Goal: Information Seeking & Learning: Learn about a topic

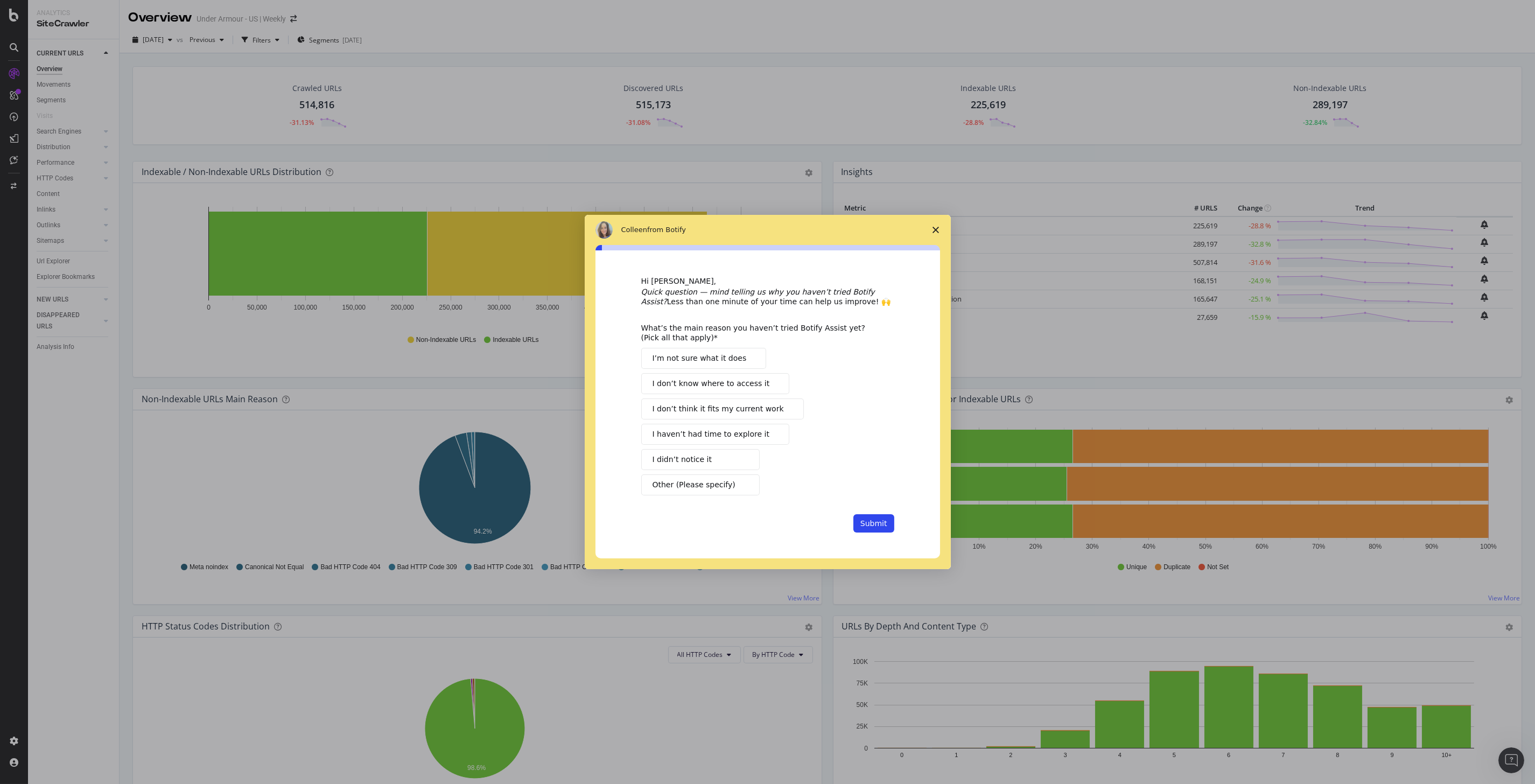
click at [939, 228] on icon "Close survey" at bounding box center [936, 229] width 7 height 7
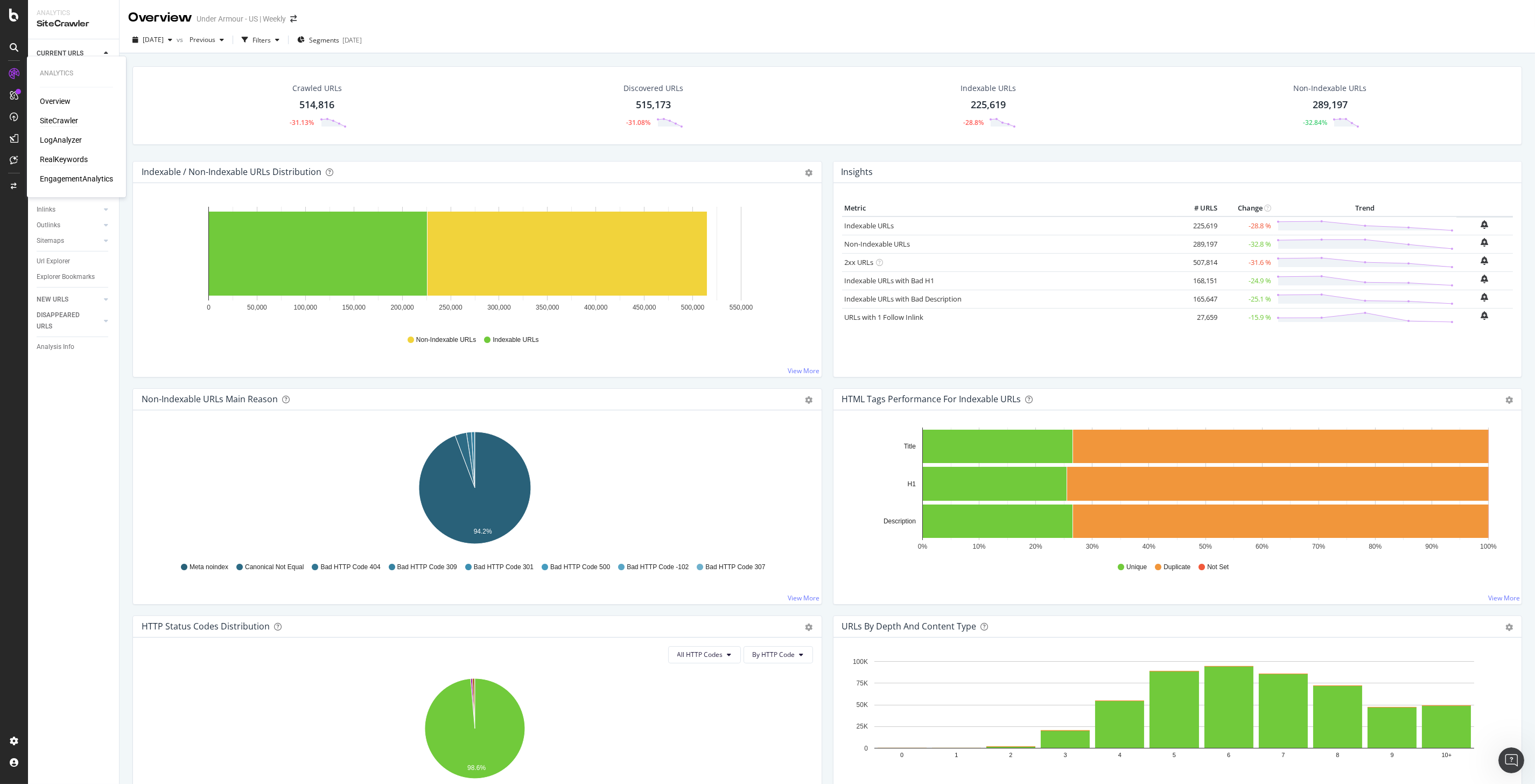
click at [56, 158] on div "RealKeywords" at bounding box center [64, 160] width 48 height 11
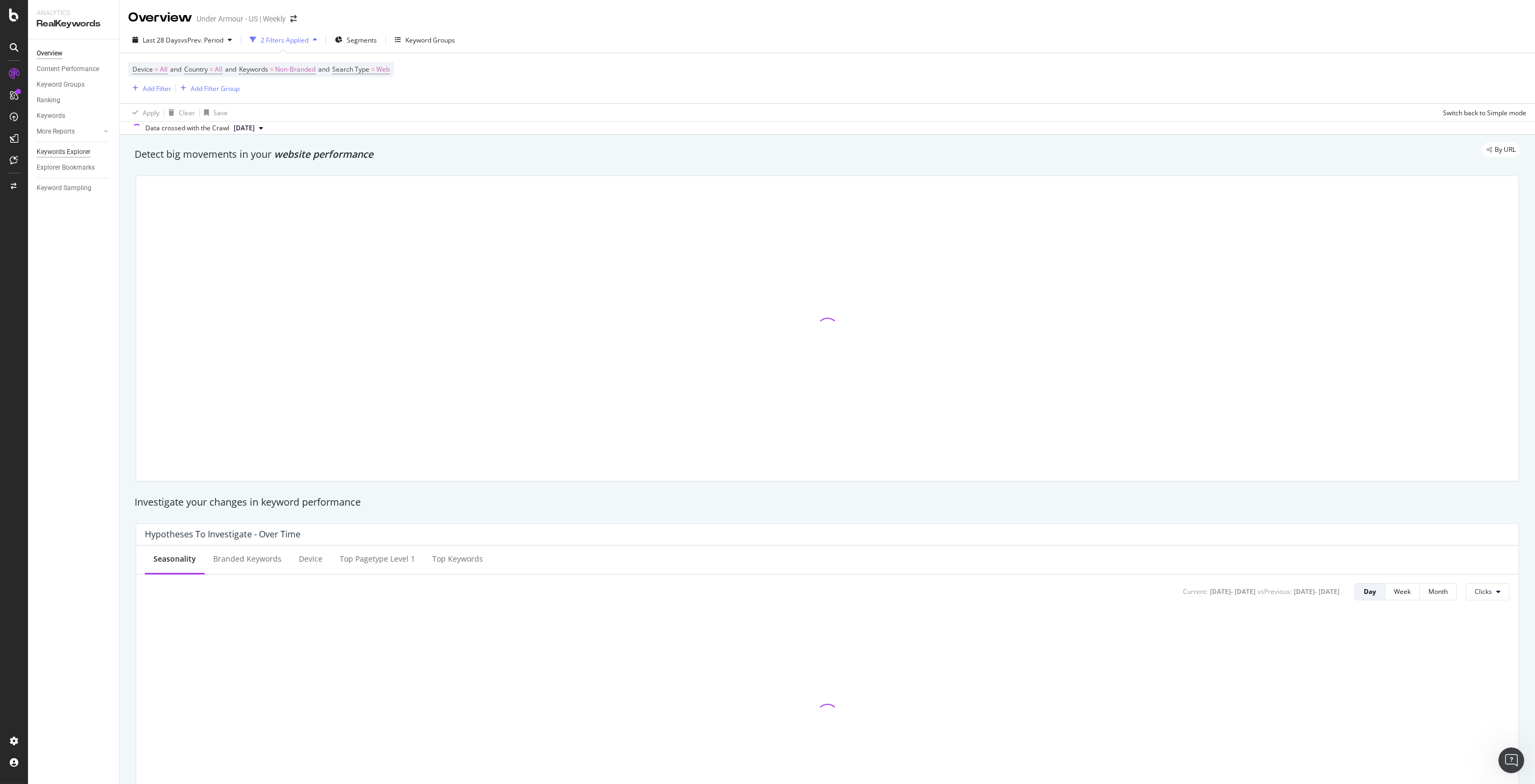
click at [51, 151] on div "Keywords Explorer" at bounding box center [63, 152] width 54 height 11
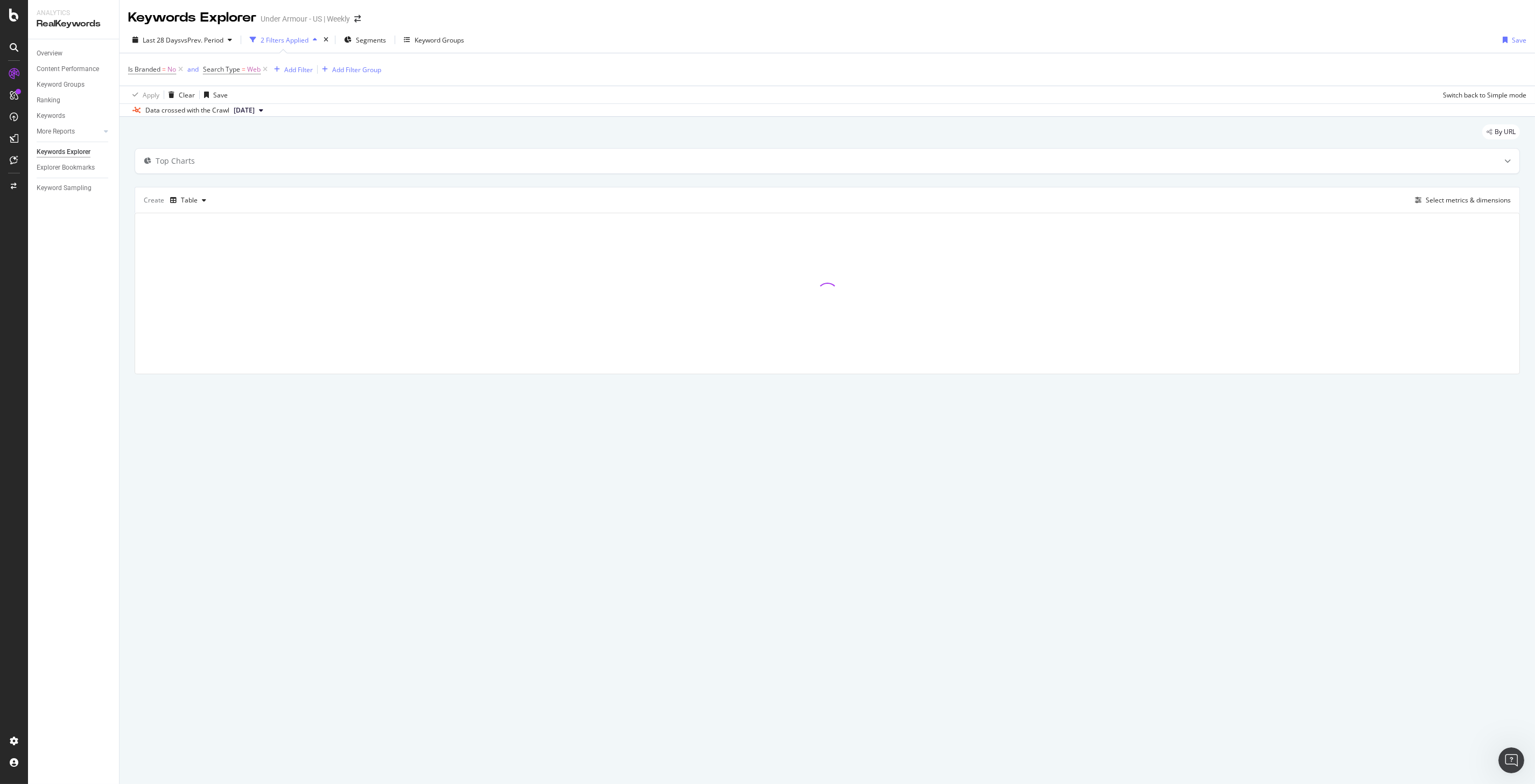
click at [254, 111] on span "[DATE]" at bounding box center [244, 110] width 21 height 10
click at [300, 149] on div "515K URLs" at bounding box center [284, 147] width 32 height 10
click at [179, 70] on icon at bounding box center [180, 70] width 9 height 11
click at [1457, 199] on div "Select metrics & dimensions" at bounding box center [1468, 200] width 85 height 9
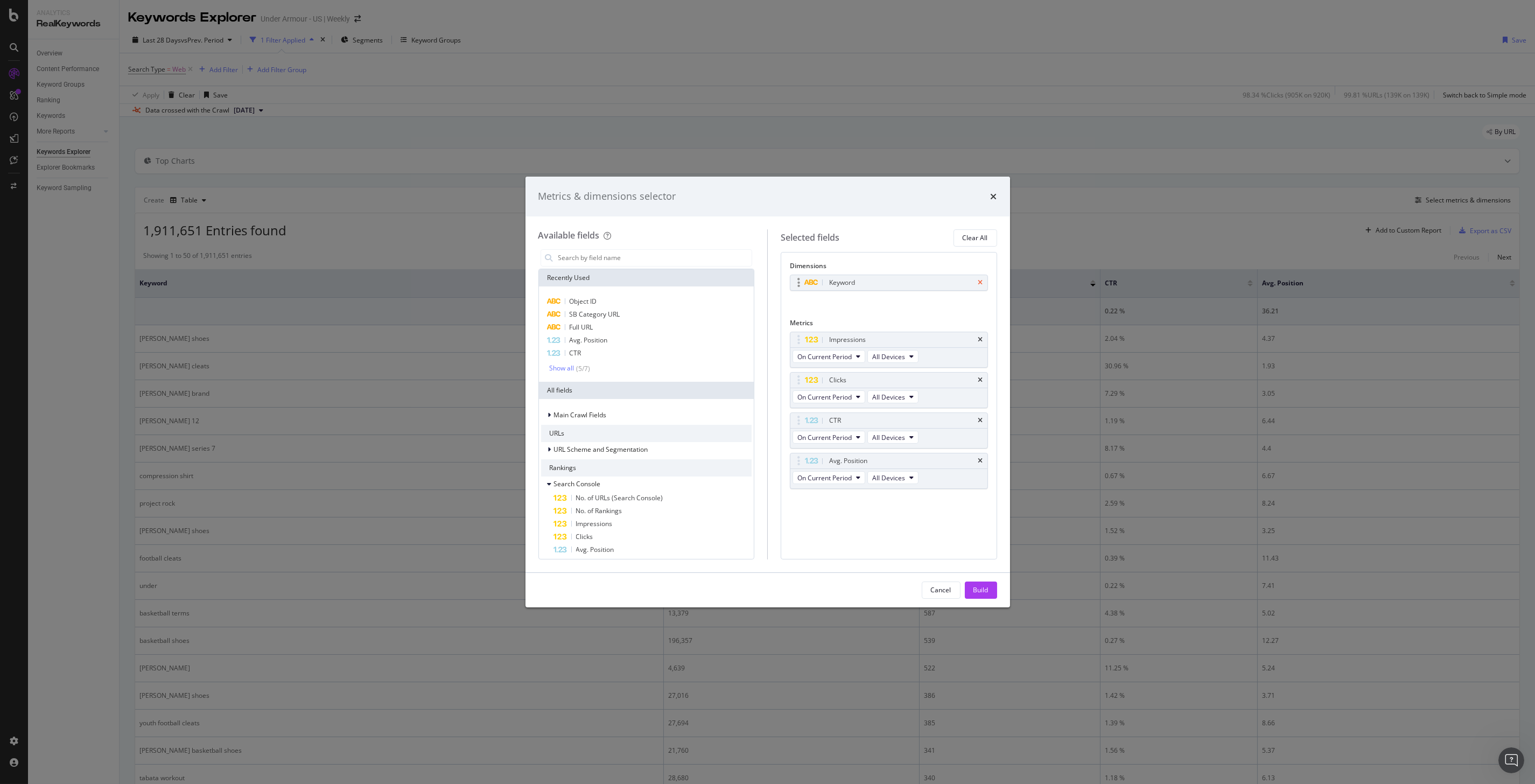
click at [981, 283] on icon "times" at bounding box center [981, 282] width 5 height 7
click at [583, 329] on span "Full URL" at bounding box center [582, 326] width 24 height 9
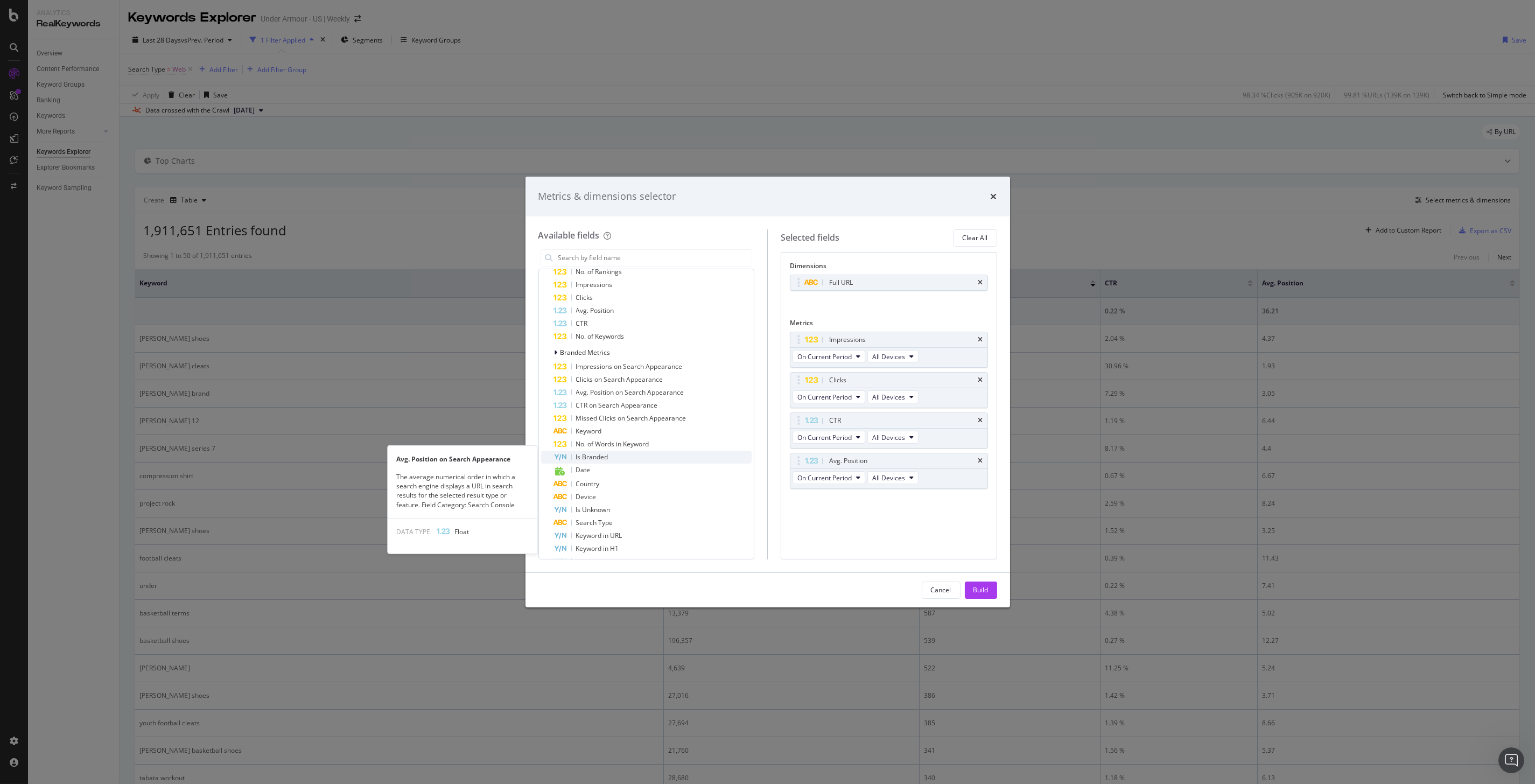
scroll to position [179, 0]
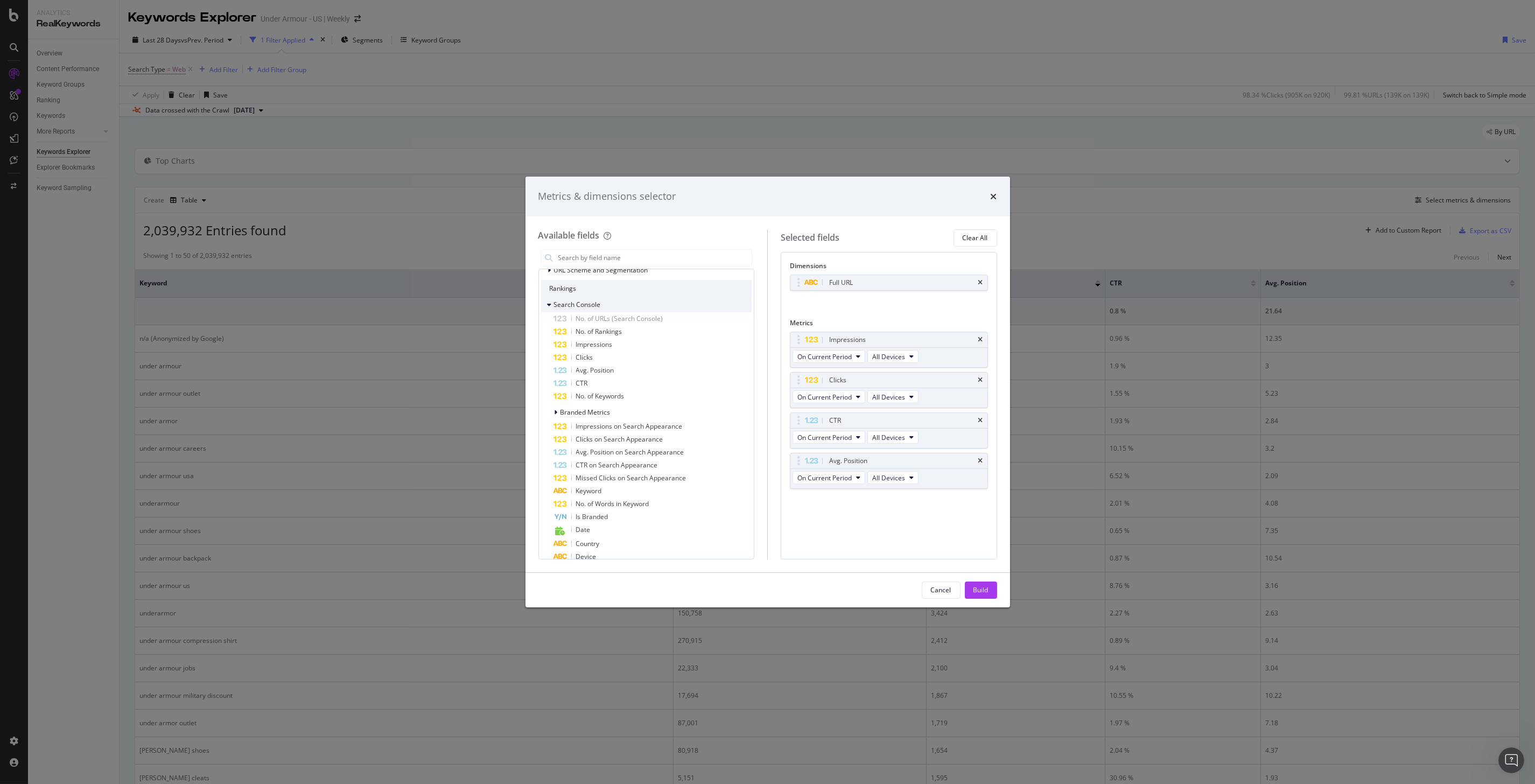
click at [548, 301] on icon "modal" at bounding box center [549, 304] width 4 height 7
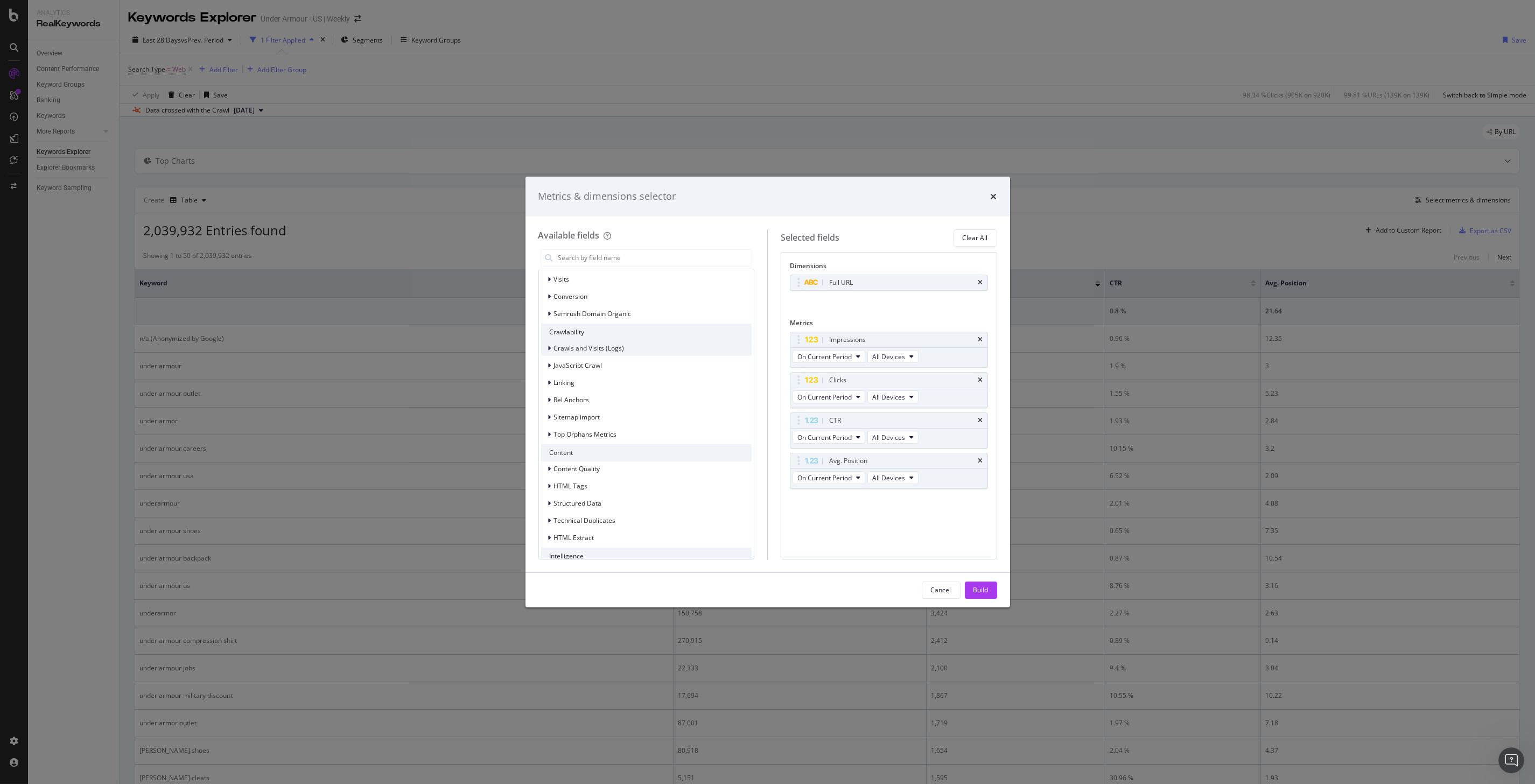
click at [550, 349] on icon "modal" at bounding box center [549, 348] width 3 height 7
click at [550, 349] on icon "modal" at bounding box center [549, 348] width 4 height 7
click at [548, 321] on div "modal" at bounding box center [551, 326] width 7 height 11
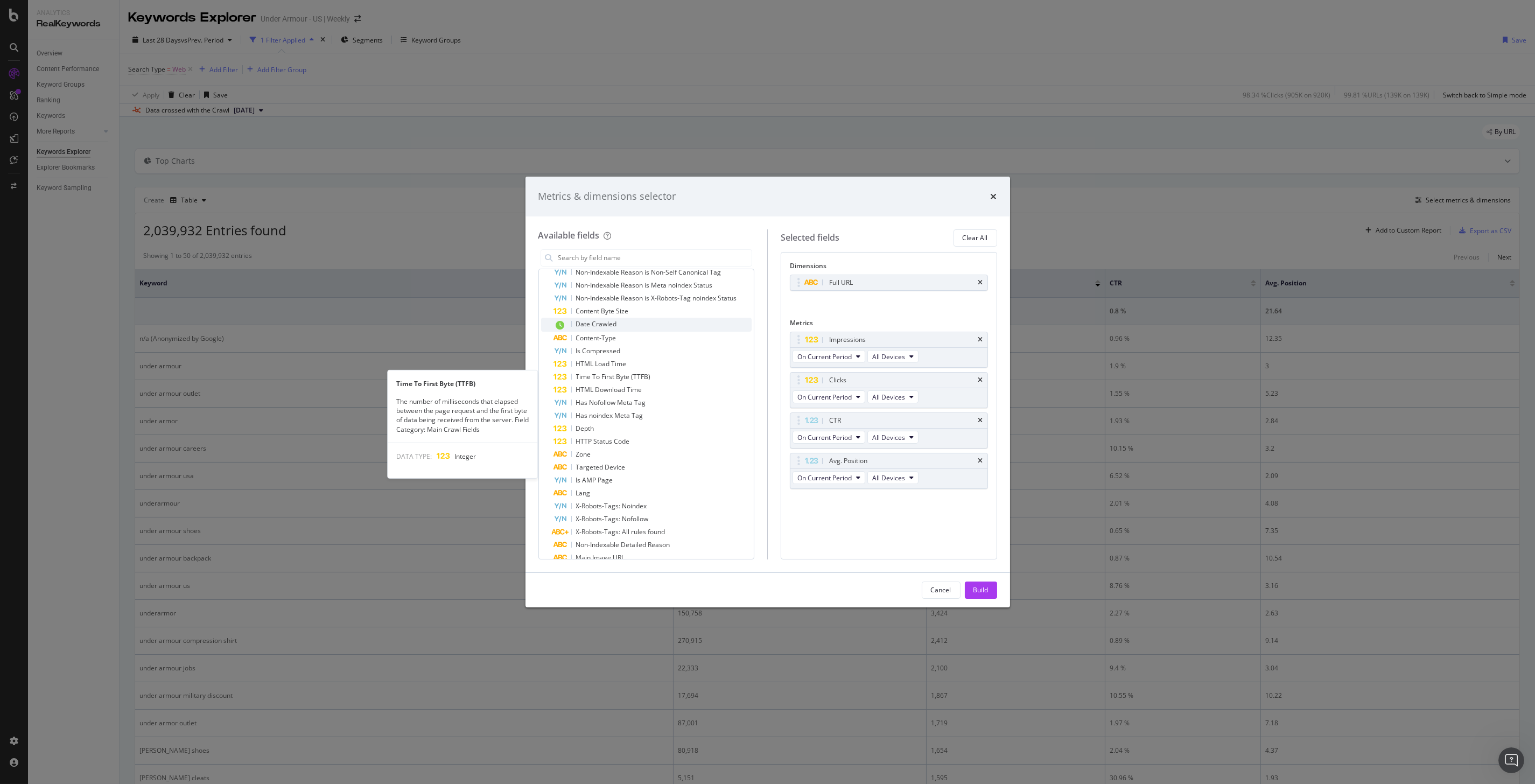
scroll to position [268, 0]
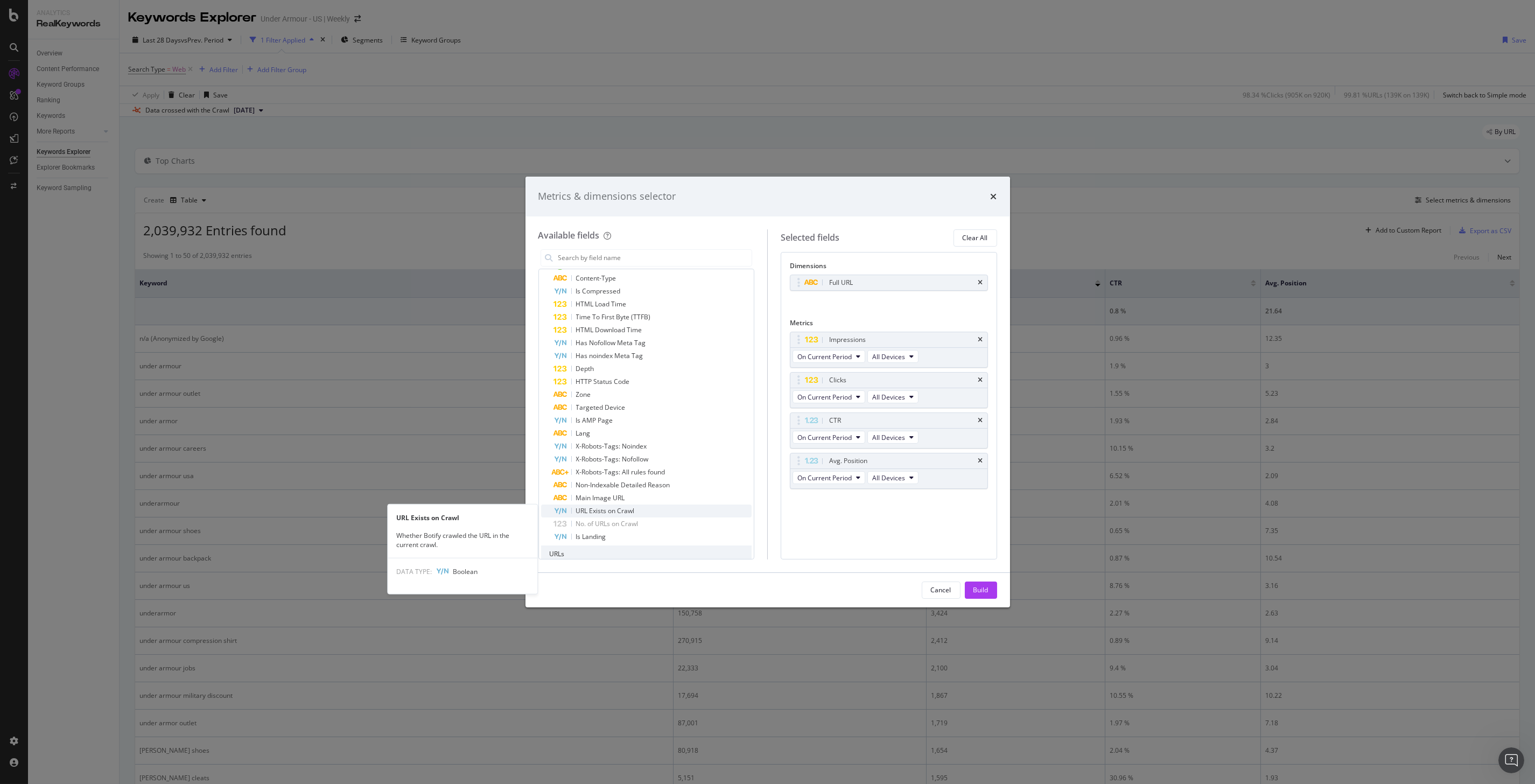
click at [609, 508] on span "URL Exists on Crawl" at bounding box center [605, 510] width 58 height 9
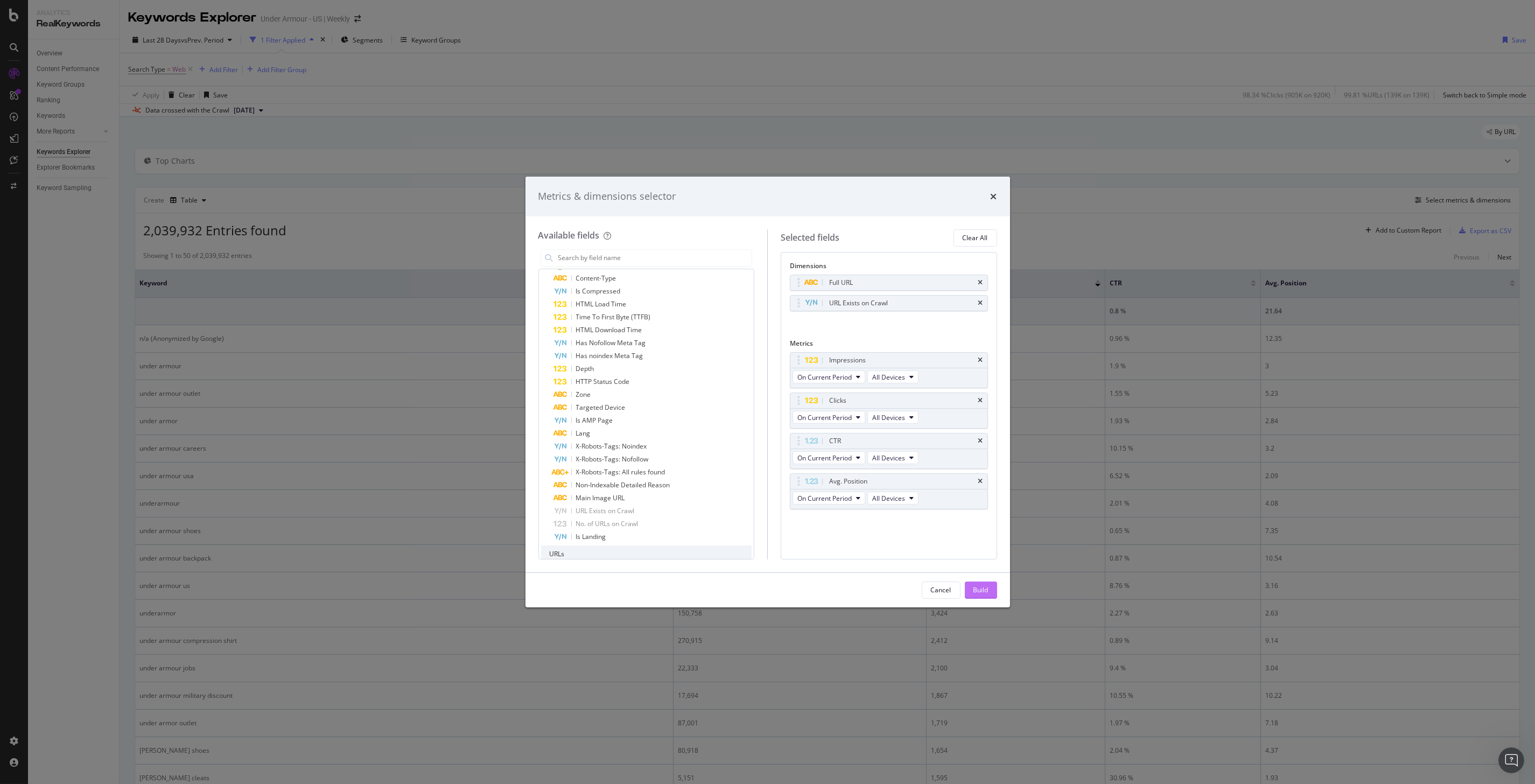
click at [983, 589] on div "Build" at bounding box center [981, 589] width 15 height 9
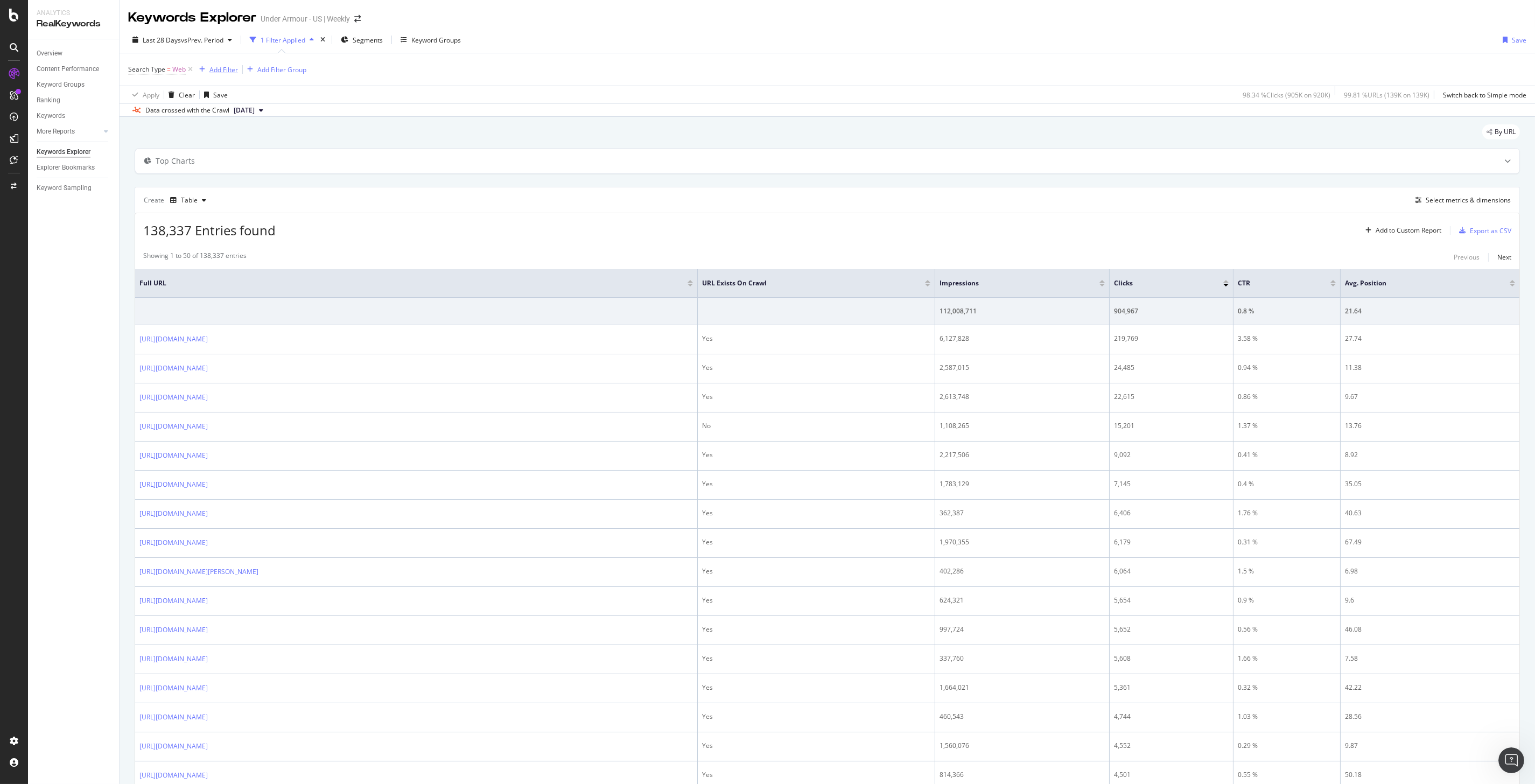
click at [229, 69] on div "Add Filter" at bounding box center [223, 69] width 29 height 9
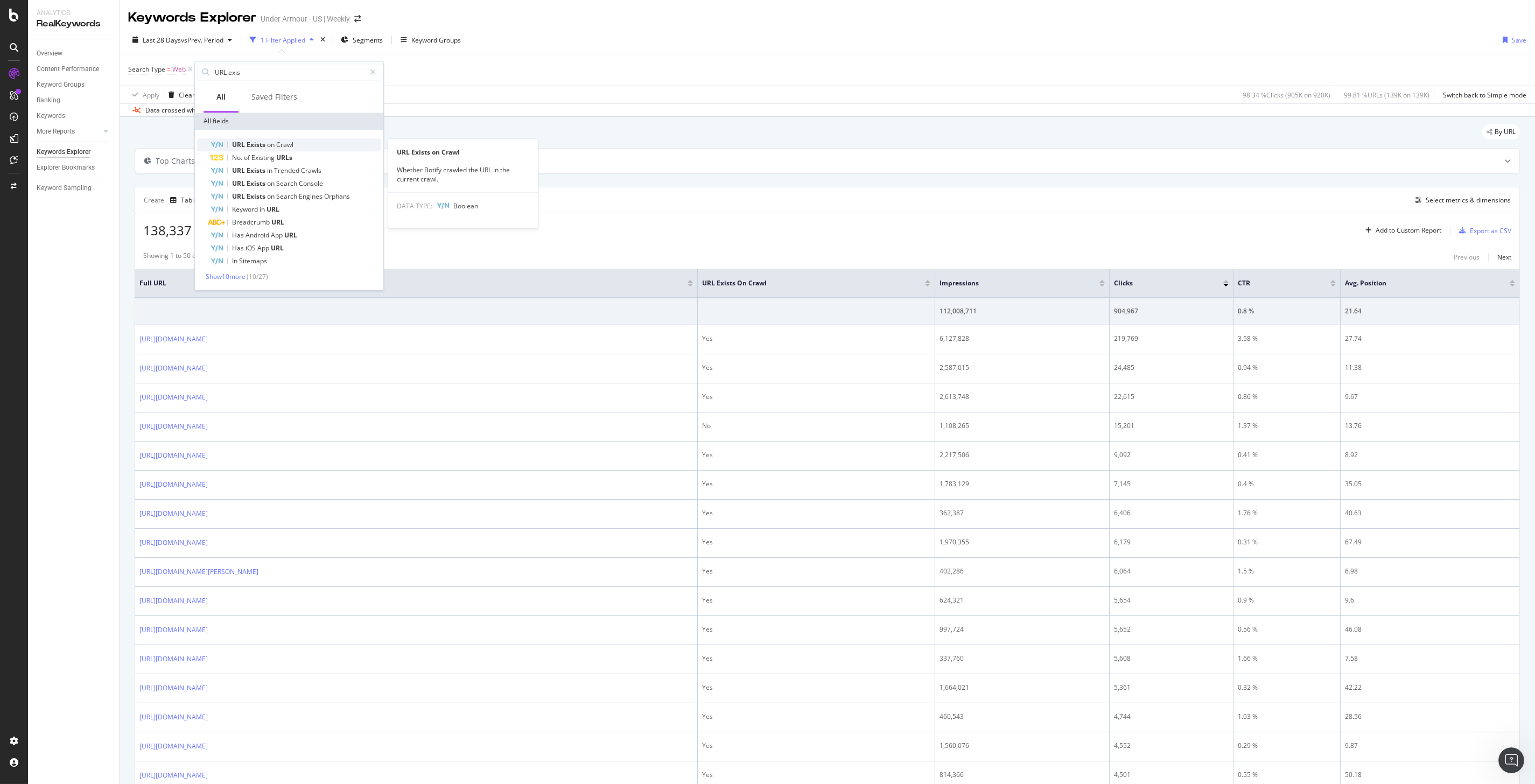
type input "URL exis"
click at [275, 142] on span "on" at bounding box center [271, 144] width 9 height 9
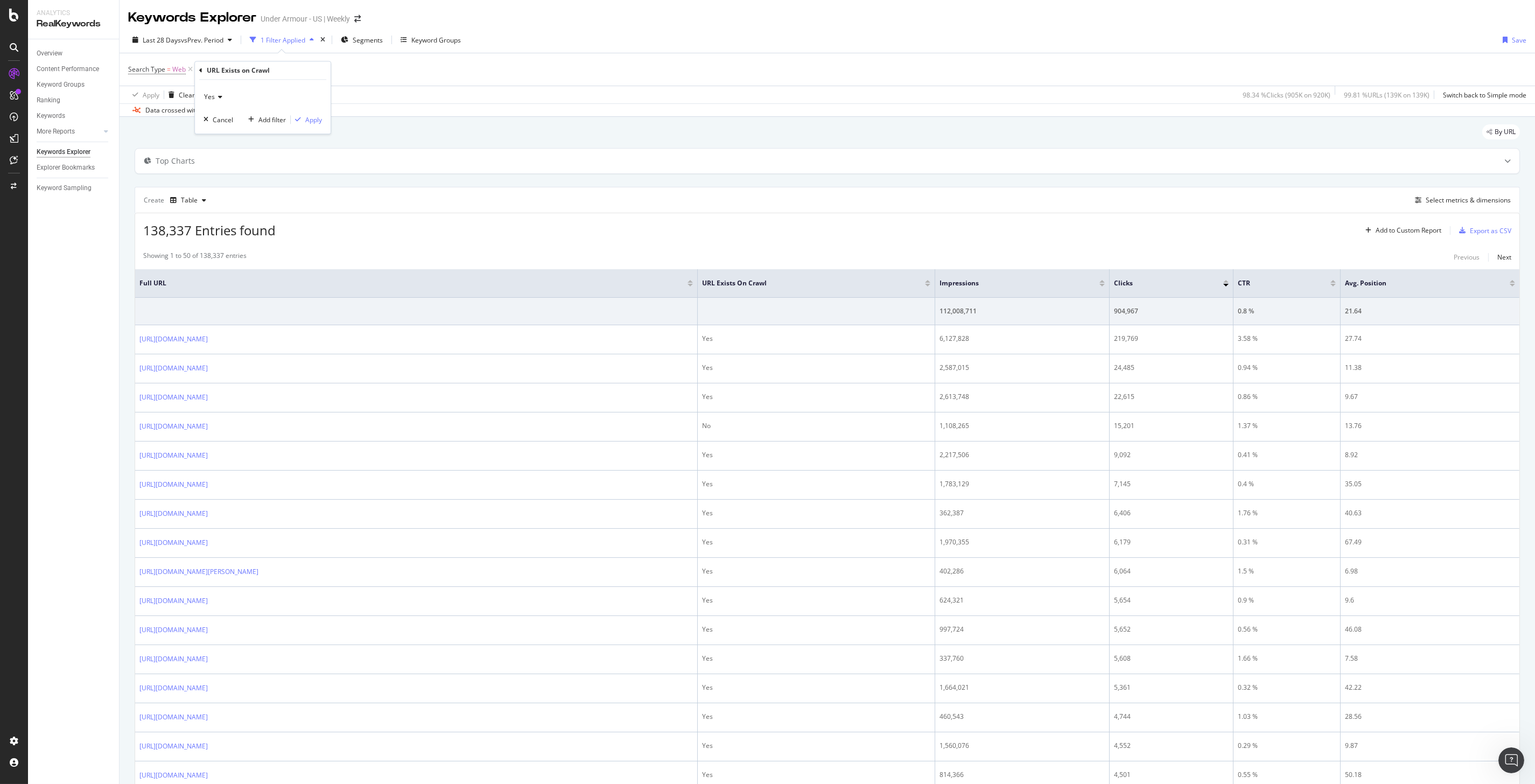
click at [216, 98] on icon at bounding box center [219, 97] width 8 height 7
click at [213, 136] on span "No" at bounding box center [213, 133] width 8 height 9
click at [312, 119] on div "Apply" at bounding box center [313, 119] width 17 height 9
click at [321, 70] on div "Add Filter" at bounding box center [325, 69] width 29 height 9
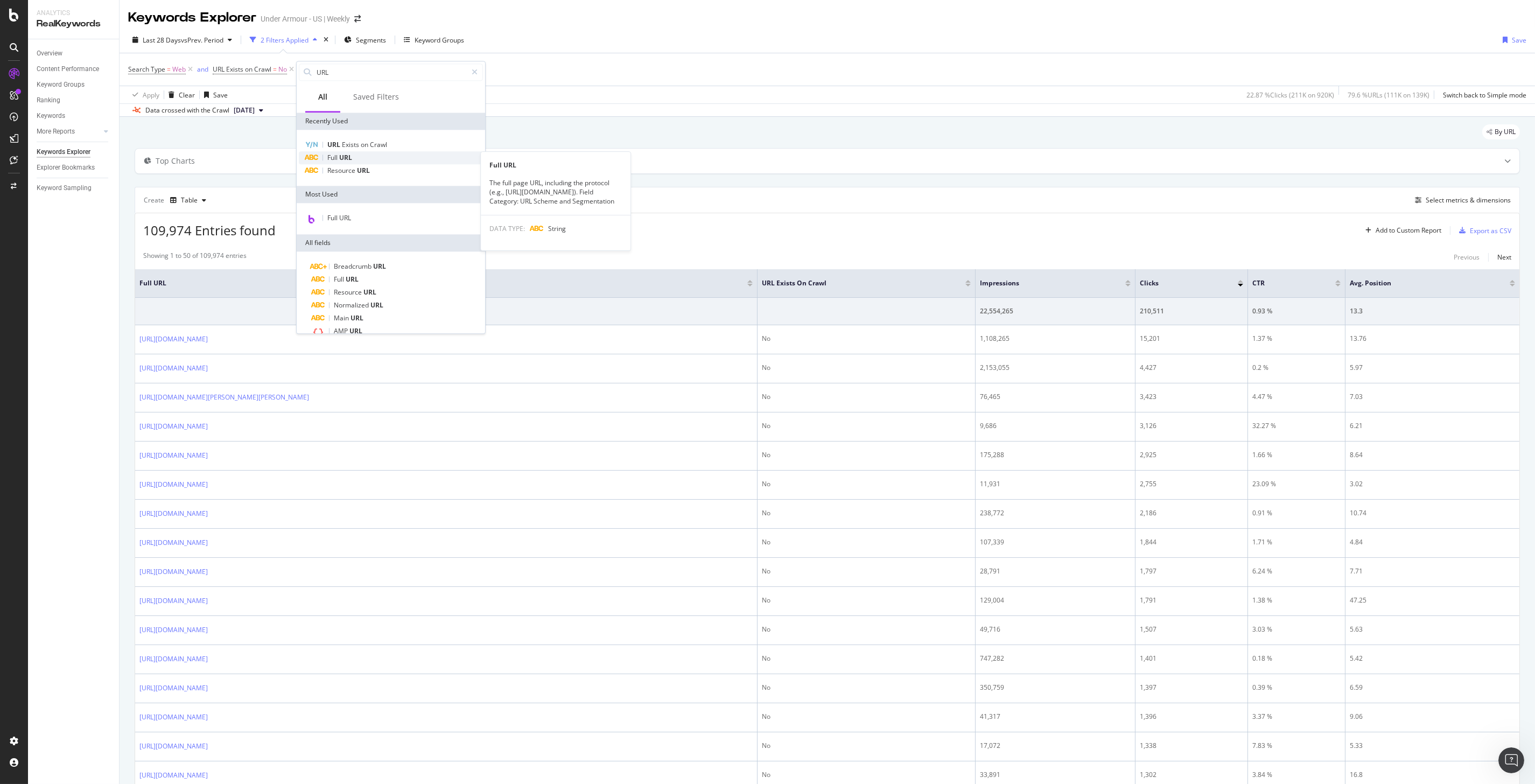
type input "URL"
click at [340, 160] on span "URL" at bounding box center [346, 157] width 13 height 9
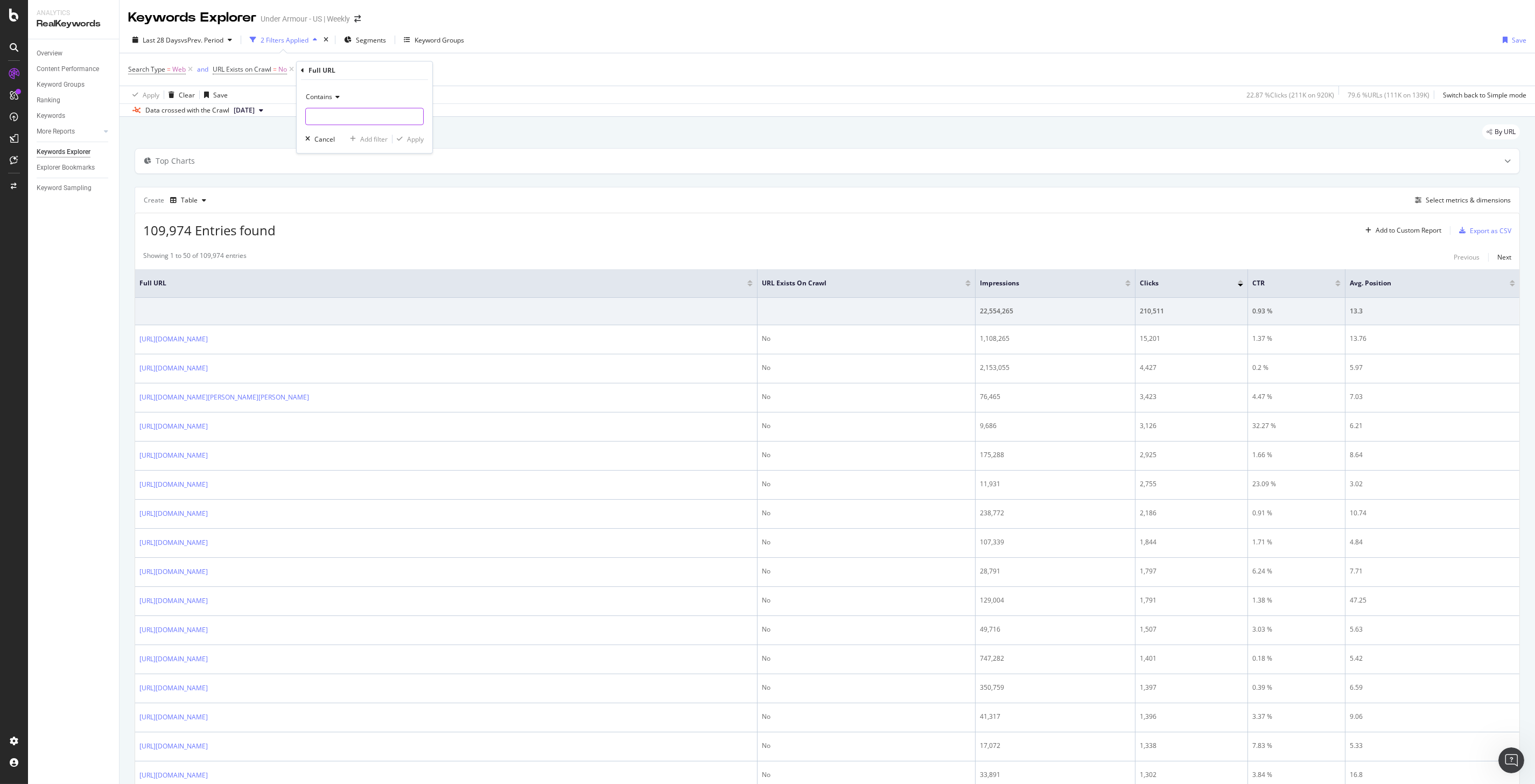
click at [327, 121] on input "text" at bounding box center [364, 116] width 117 height 17
type input "[DOMAIN_NAME]"
click at [420, 138] on div "Apply" at bounding box center [415, 139] width 17 height 9
click at [375, 71] on span "^.*[DOMAIN_NAME].*$" at bounding box center [380, 69] width 70 height 15
click at [325, 114] on input "[DOMAIN_NAME]" at bounding box center [374, 114] width 102 height 17
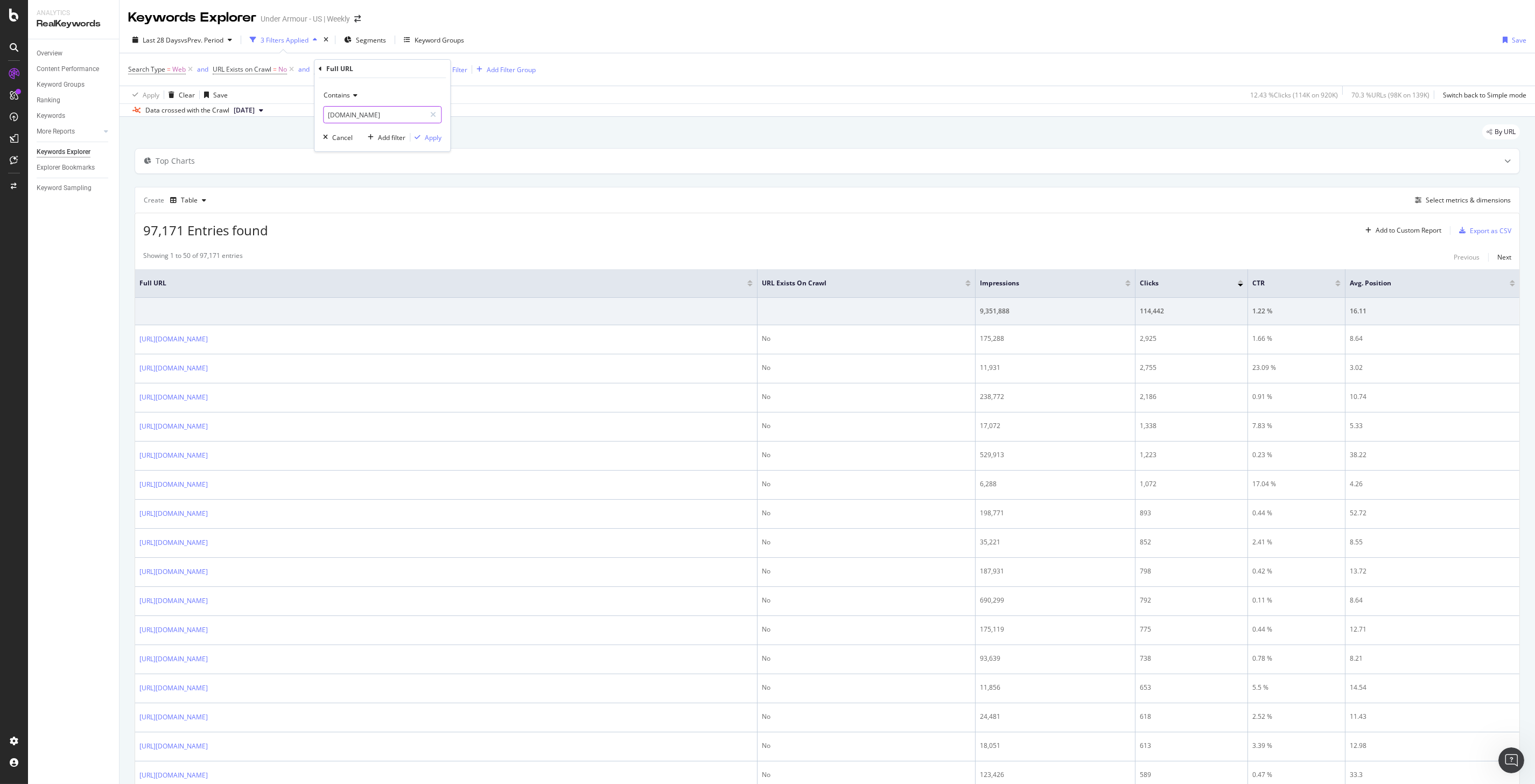
click at [330, 114] on input "[DOMAIN_NAME]" at bounding box center [374, 114] width 102 height 17
type input "[URL][DOMAIN_NAME]"
click at [433, 142] on button "Apply" at bounding box center [425, 137] width 31 height 11
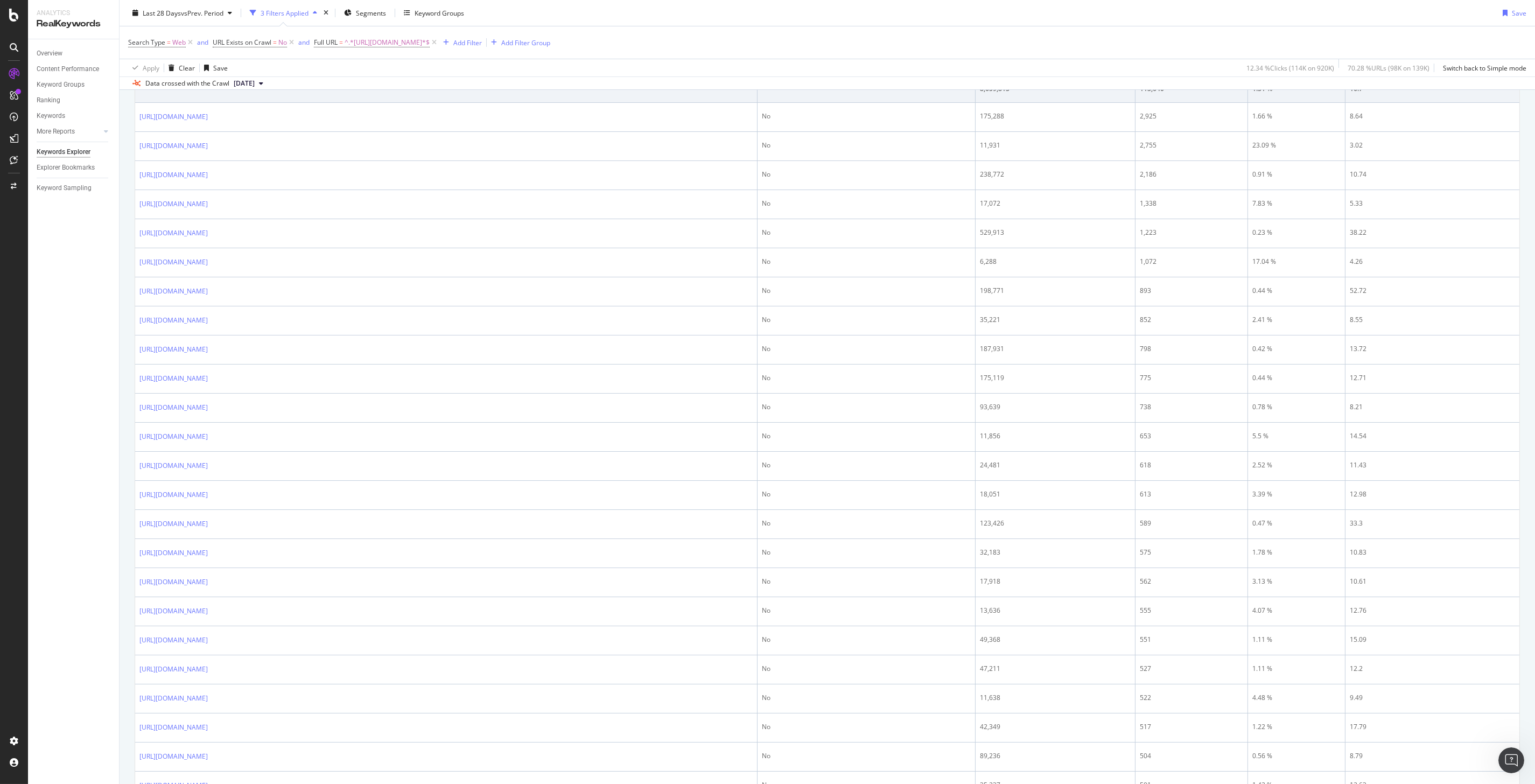
scroll to position [43, 0]
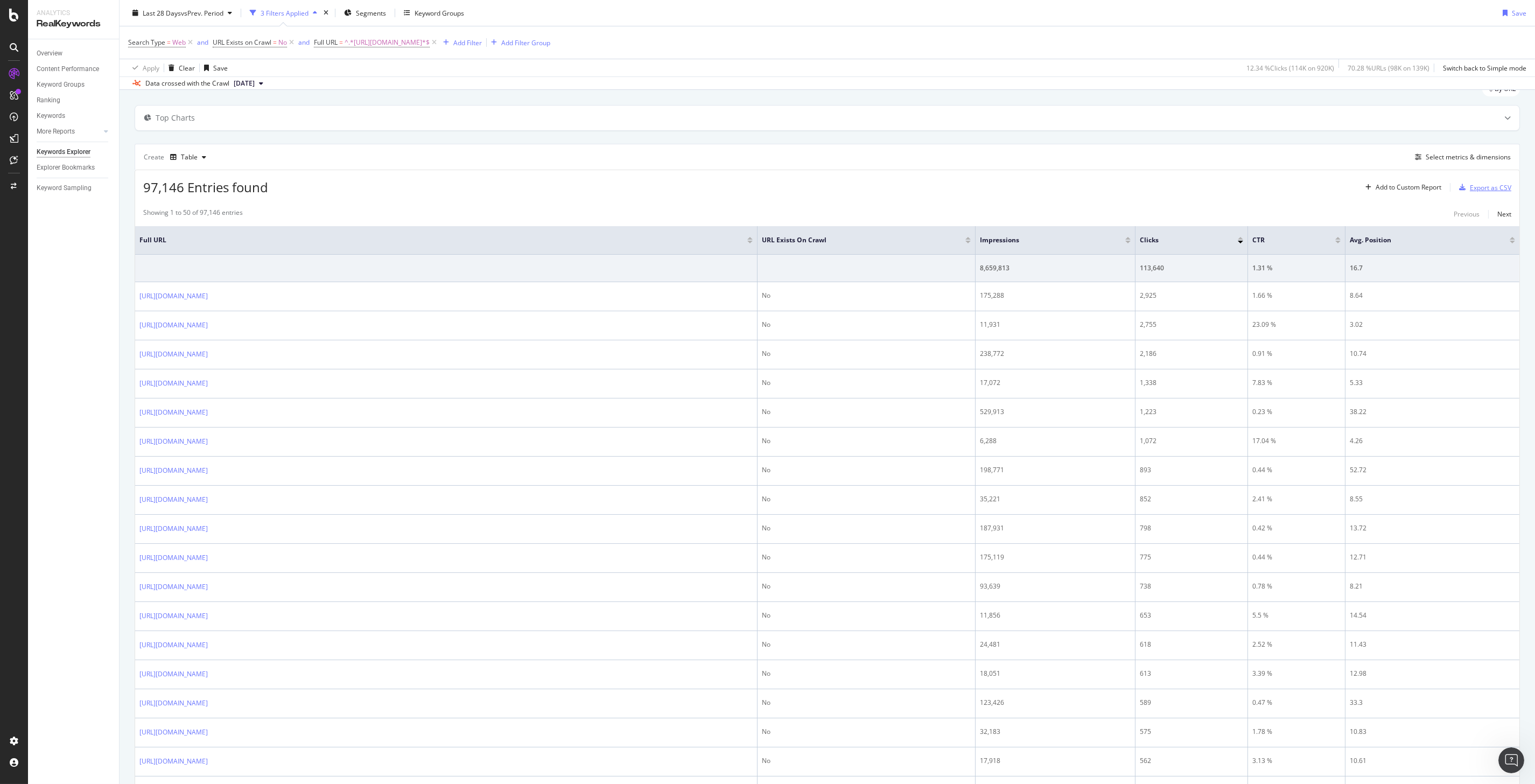
click at [1472, 189] on div "Export as CSV" at bounding box center [1491, 187] width 42 height 9
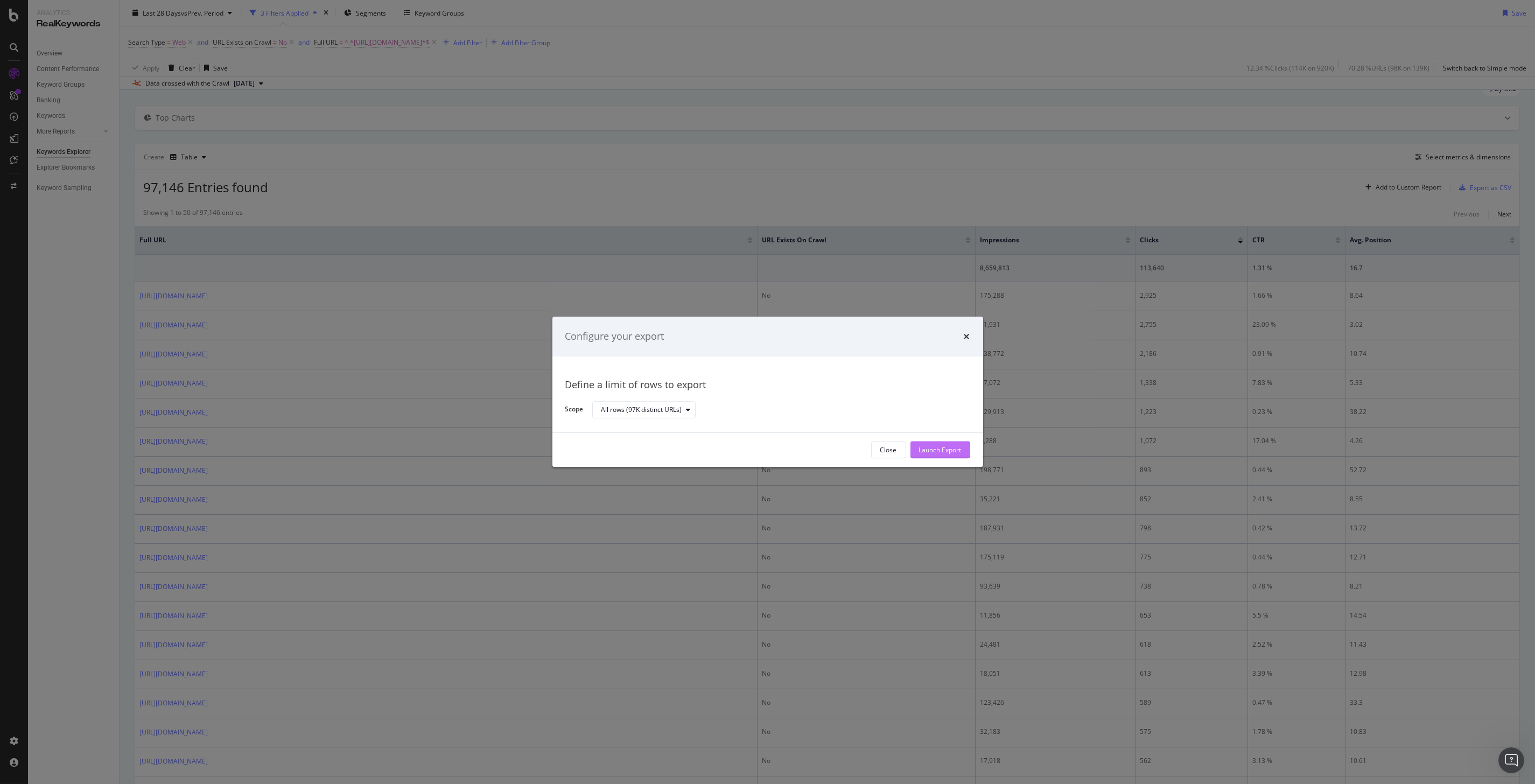
click at [939, 450] on div "Launch Export" at bounding box center [940, 449] width 42 height 9
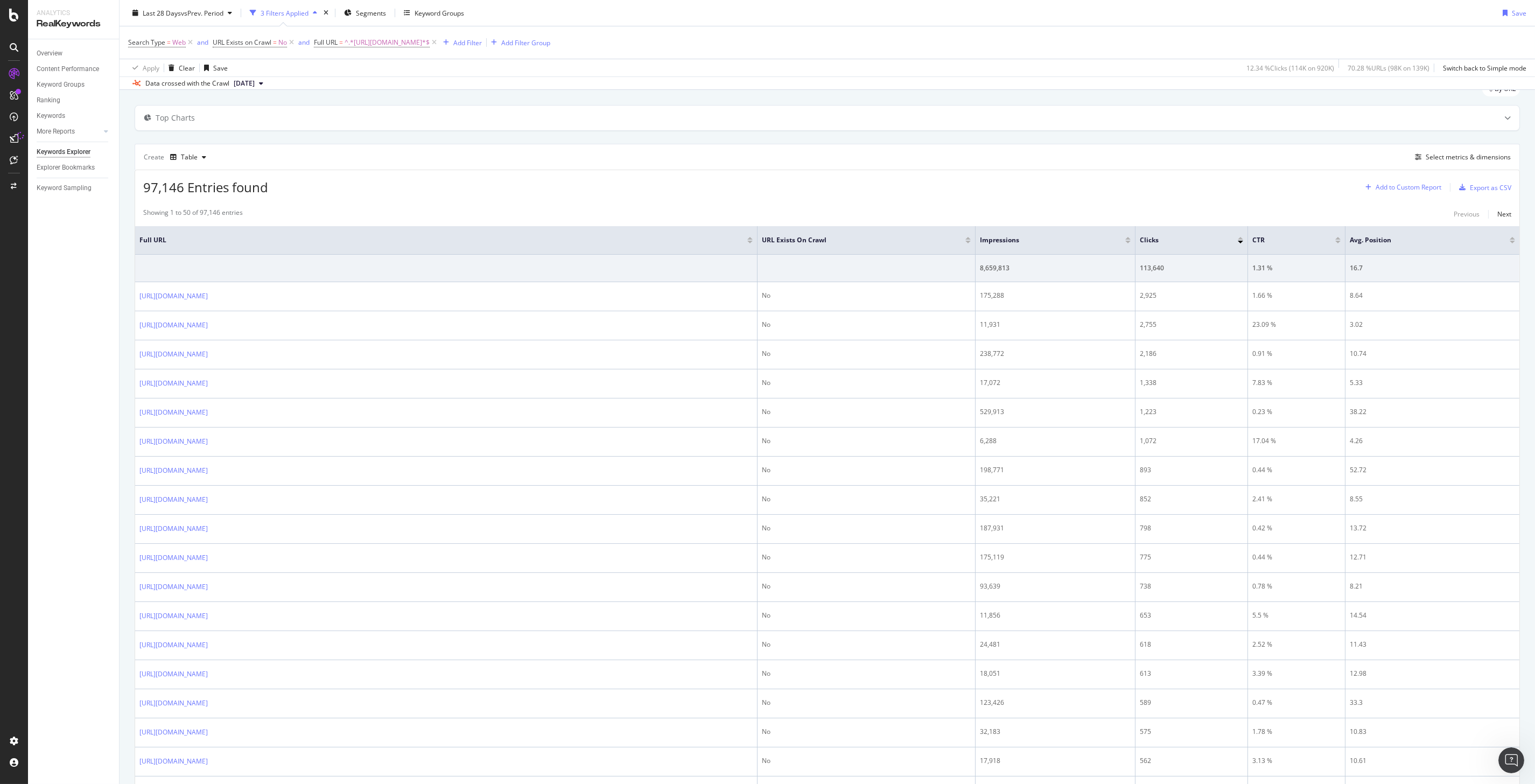
click at [1365, 187] on div "button" at bounding box center [1368, 187] width 14 height 7
click at [1470, 185] on div "Export as CSV" at bounding box center [1491, 187] width 42 height 9
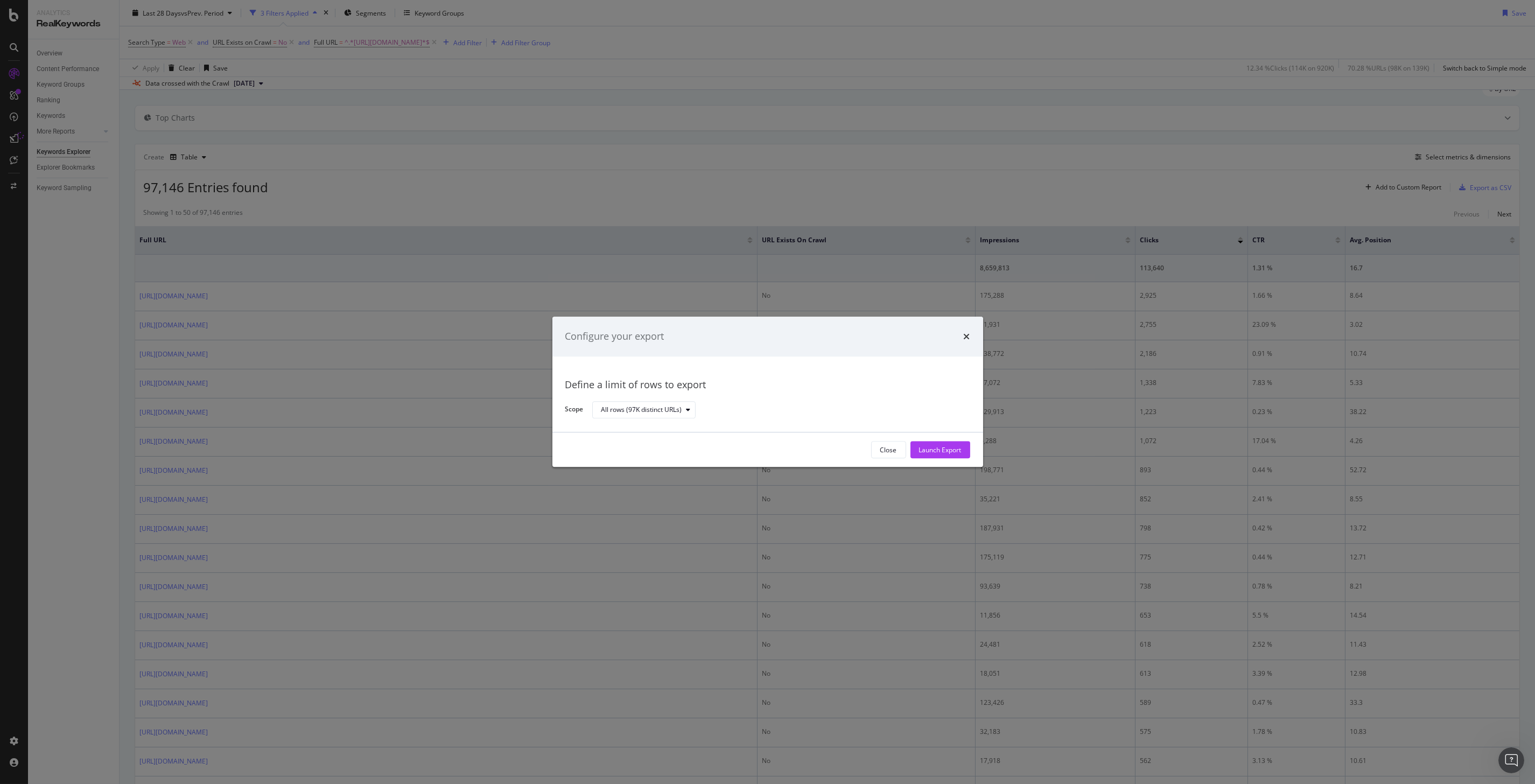
click at [971, 335] on div "Configure your export" at bounding box center [768, 336] width 431 height 40
click at [969, 339] on icon "times" at bounding box center [967, 336] width 7 height 8
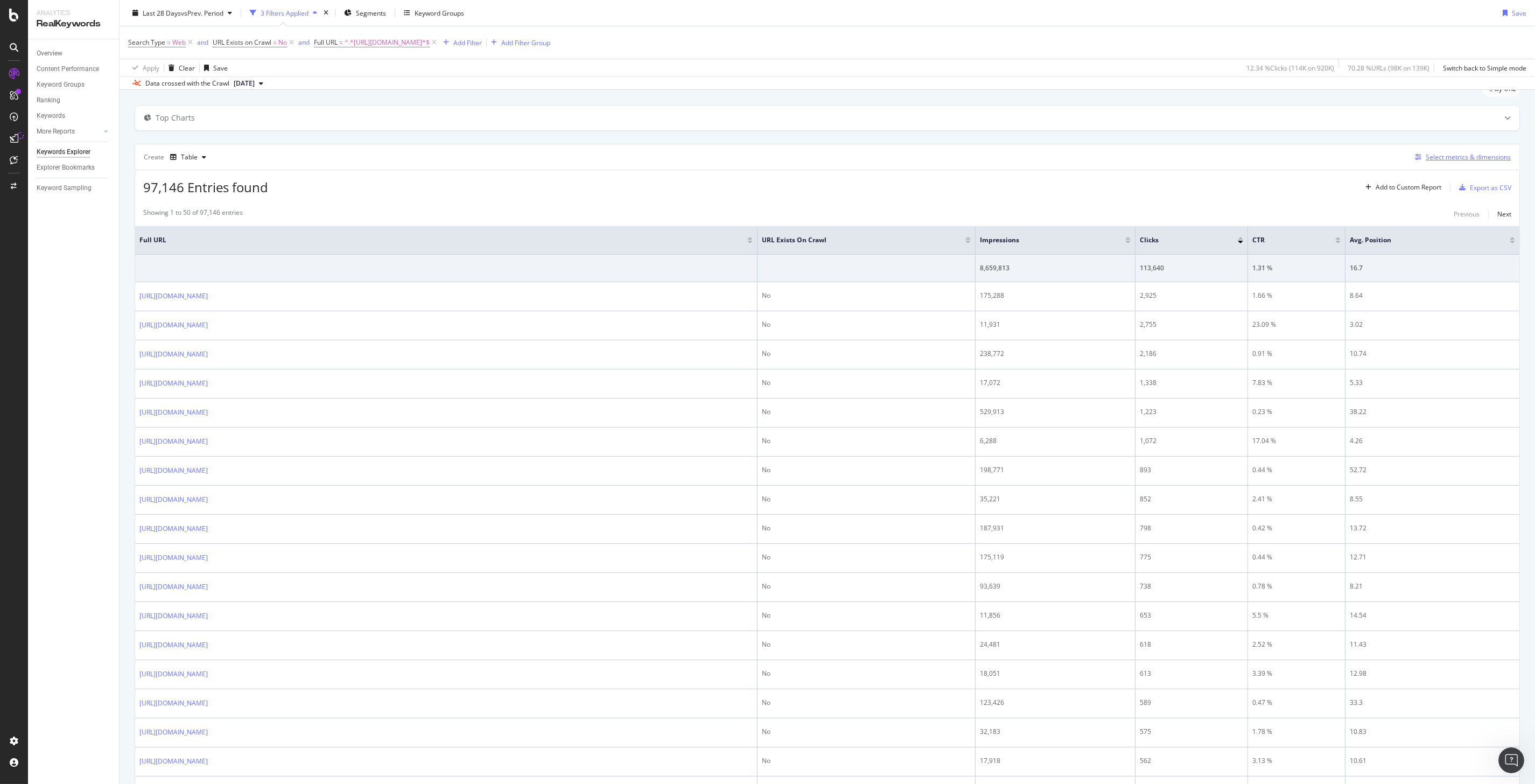
click at [1426, 159] on div "Select metrics & dimensions" at bounding box center [1468, 157] width 85 height 9
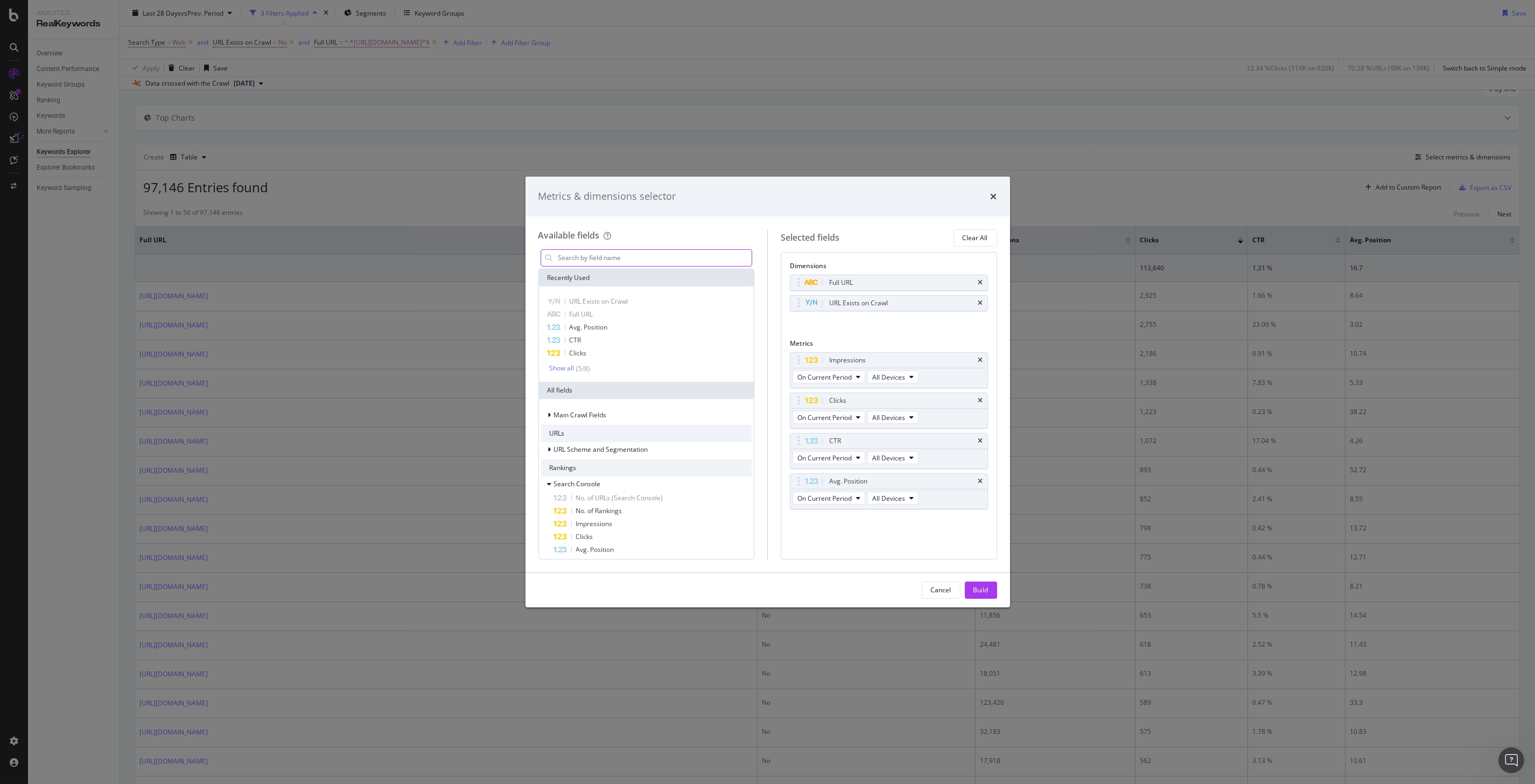
click at [638, 254] on input "modal" at bounding box center [654, 257] width 195 height 16
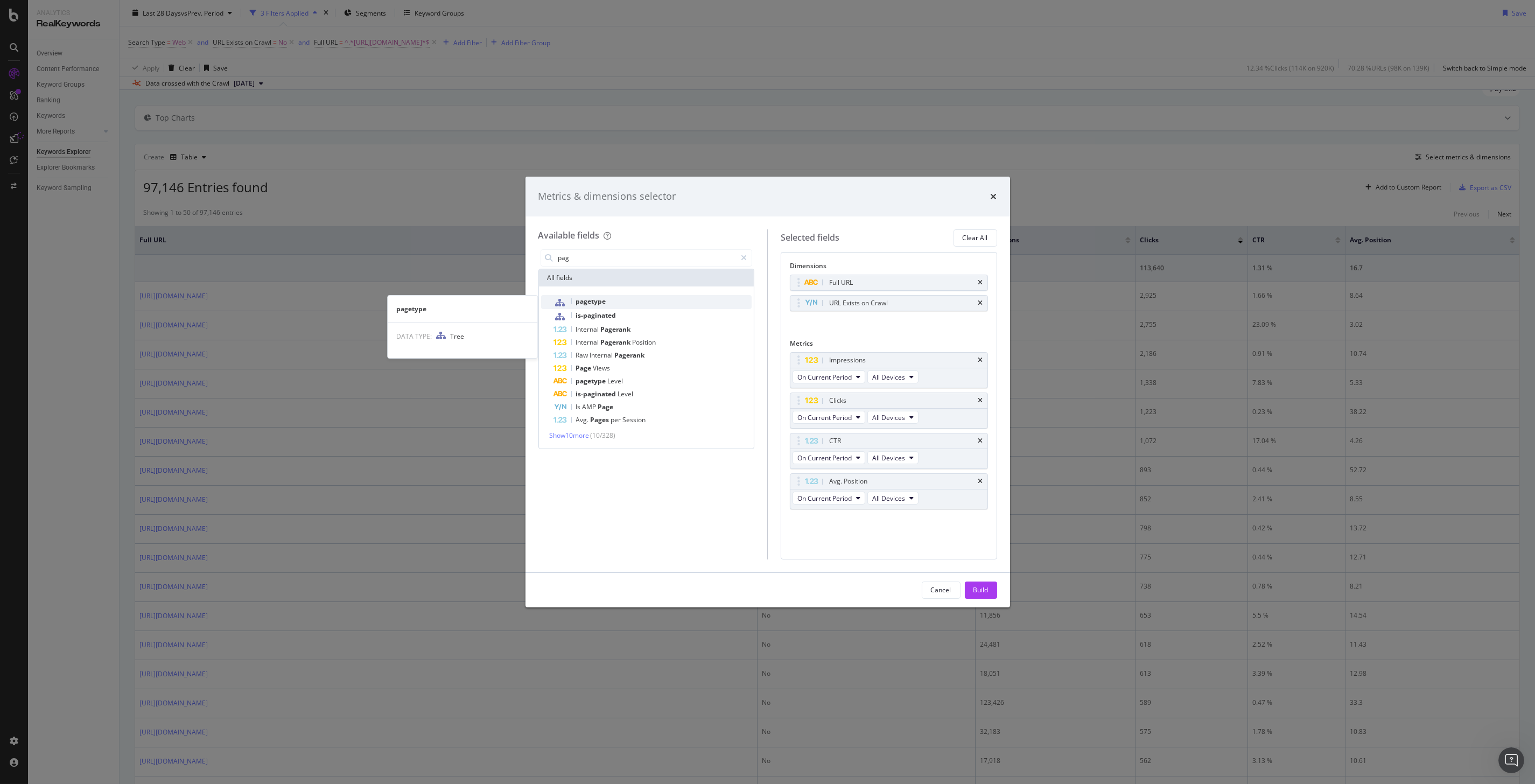
type input "pag"
click at [595, 306] on div "pagetype" at bounding box center [653, 301] width 198 height 14
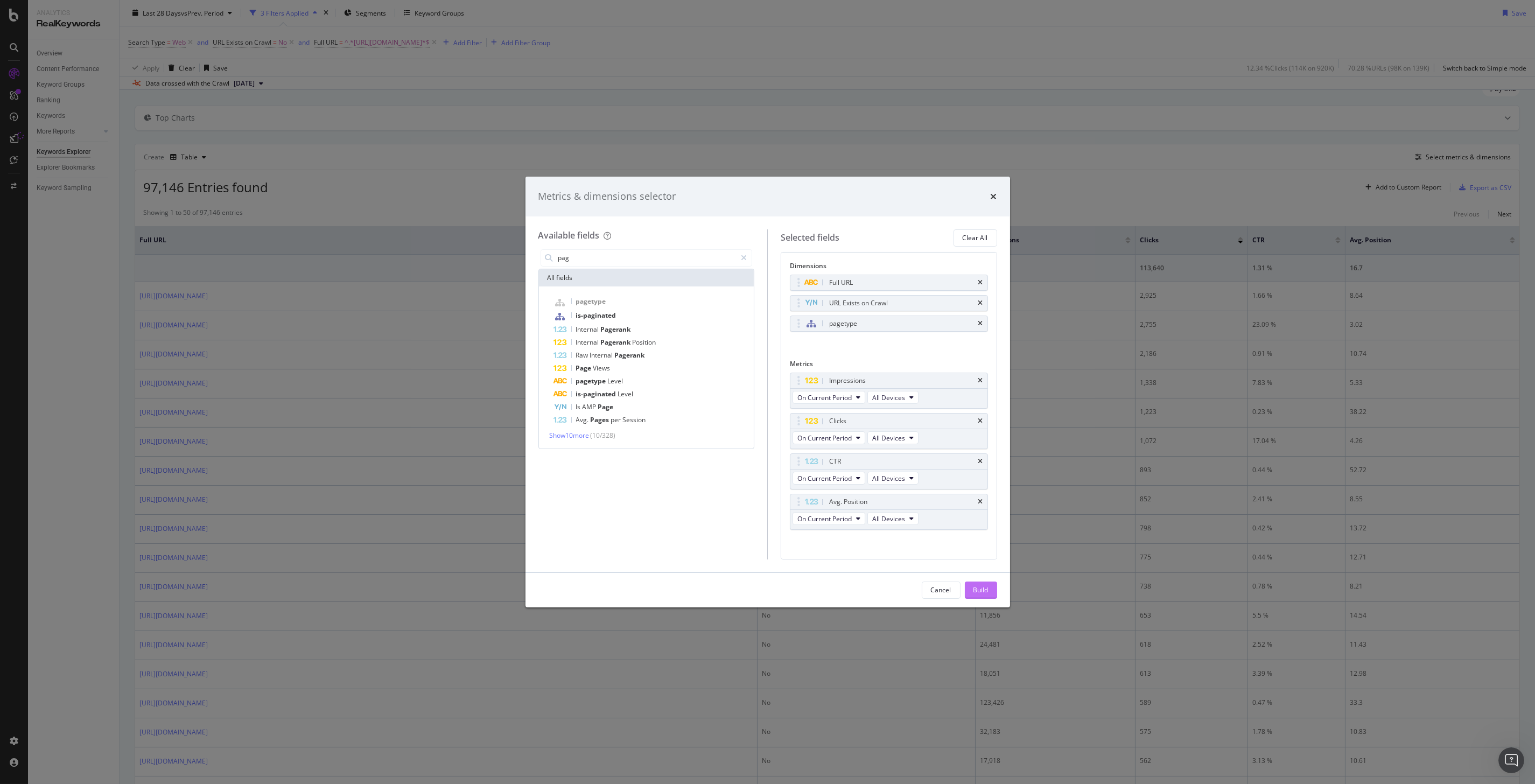
click at [979, 585] on div "Build" at bounding box center [981, 589] width 15 height 9
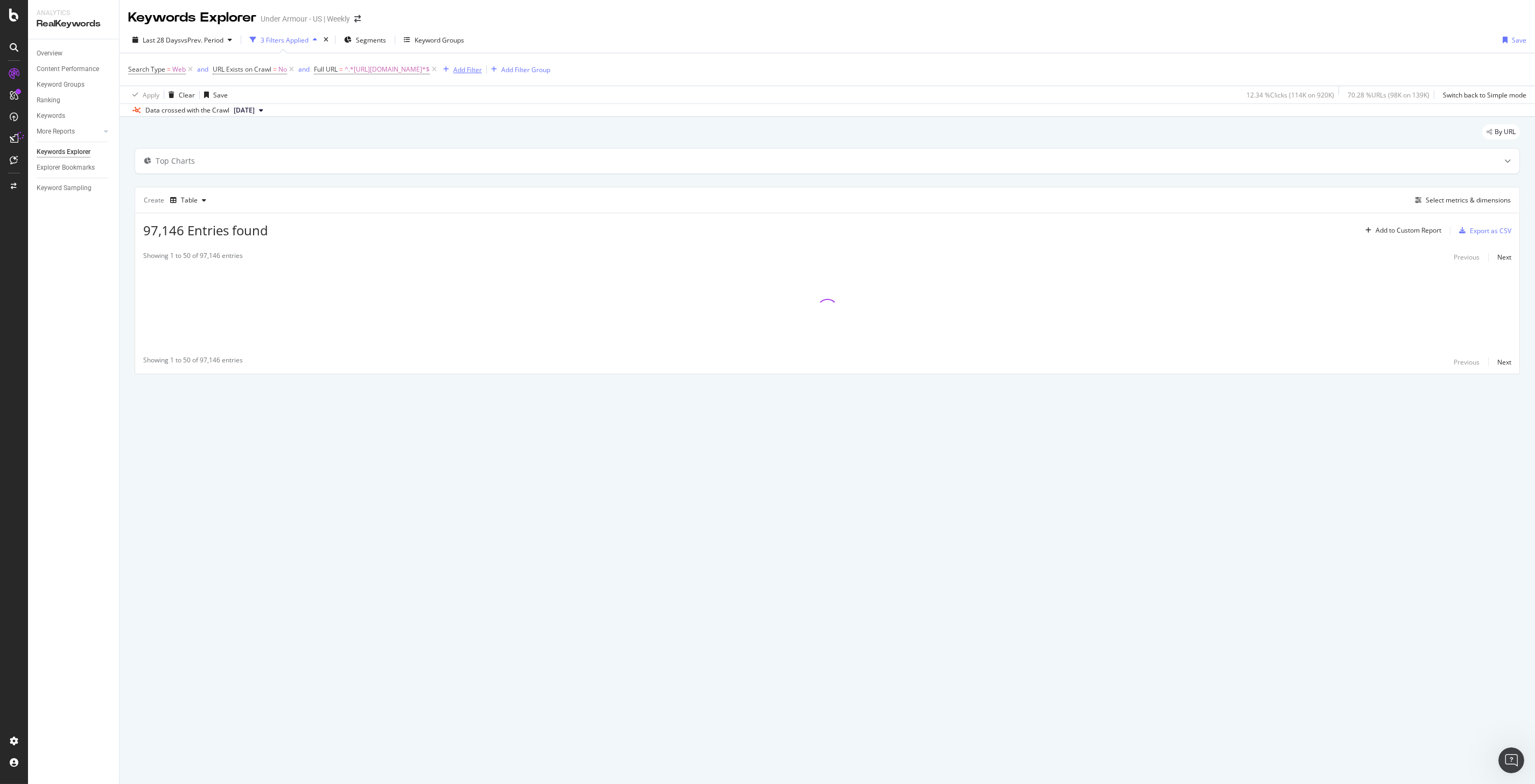
click at [482, 66] on div "Add Filter" at bounding box center [468, 69] width 29 height 9
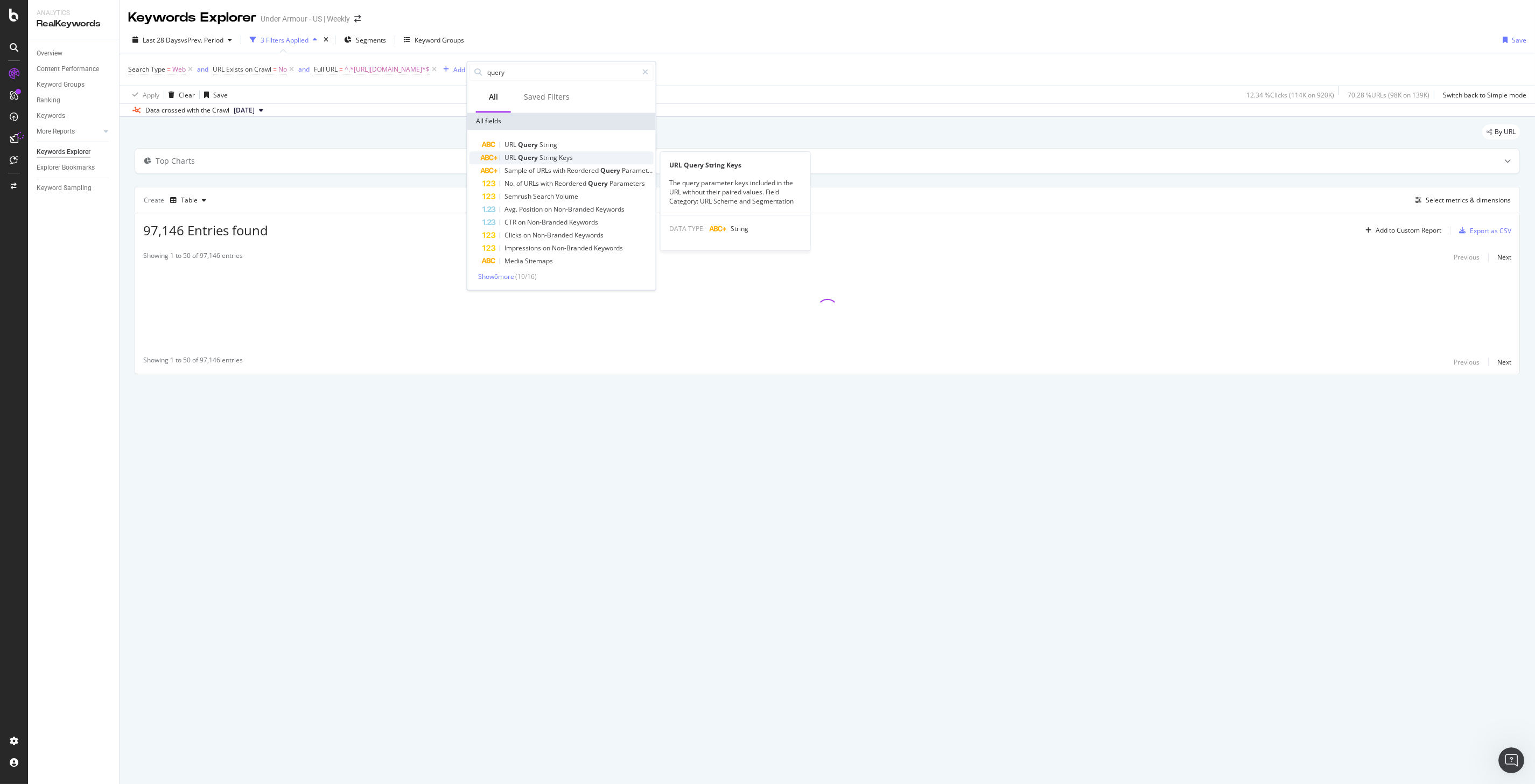
type input "query"
click at [532, 153] on span "Query" at bounding box center [529, 157] width 21 height 9
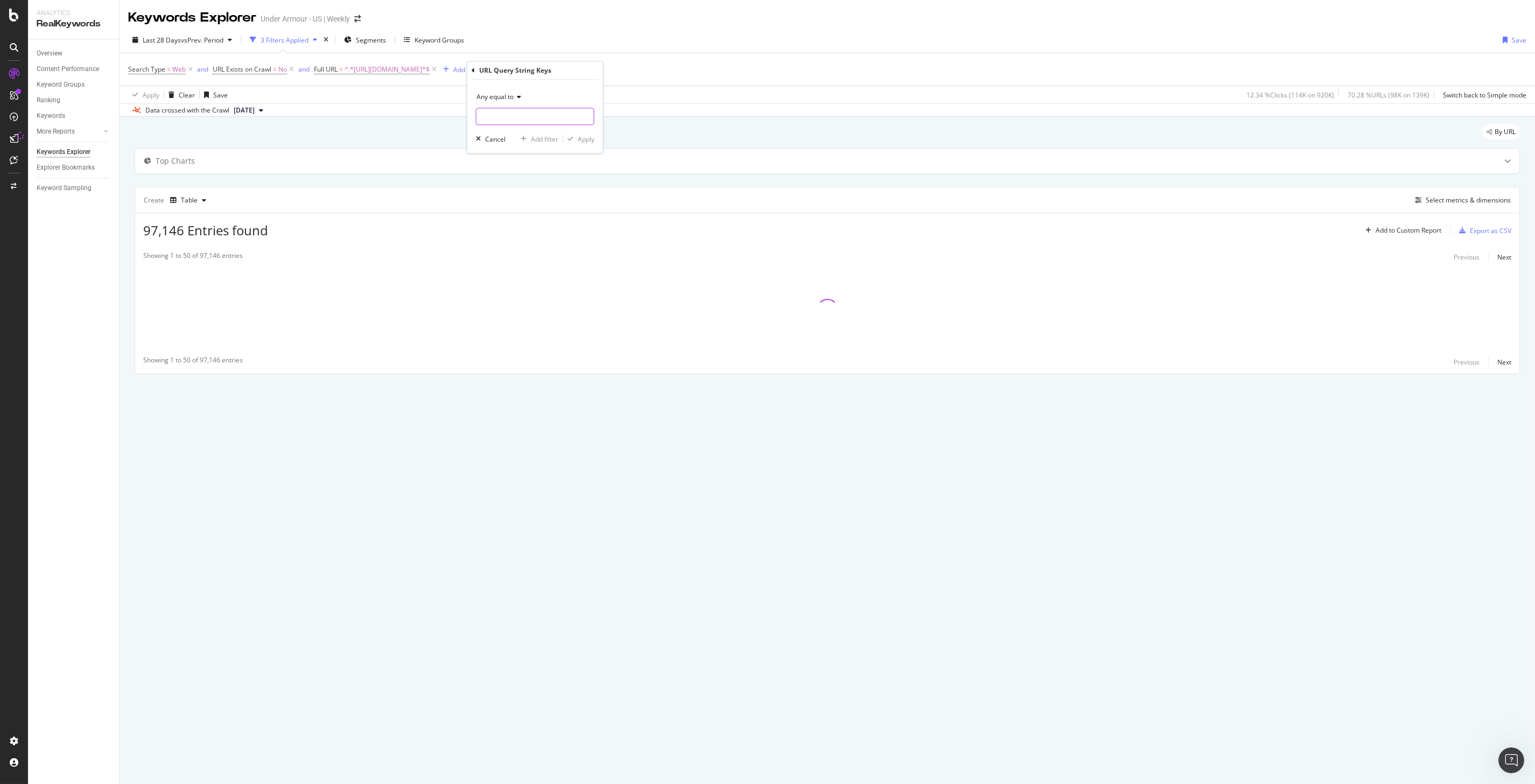
click at [513, 112] on input "text" at bounding box center [535, 116] width 117 height 17
click at [507, 92] on span "Any equal to" at bounding box center [495, 97] width 37 height 9
click at [507, 275] on span "Doesn't exist" at bounding box center [501, 273] width 39 height 9
click at [584, 117] on div "Apply" at bounding box center [586, 119] width 17 height 9
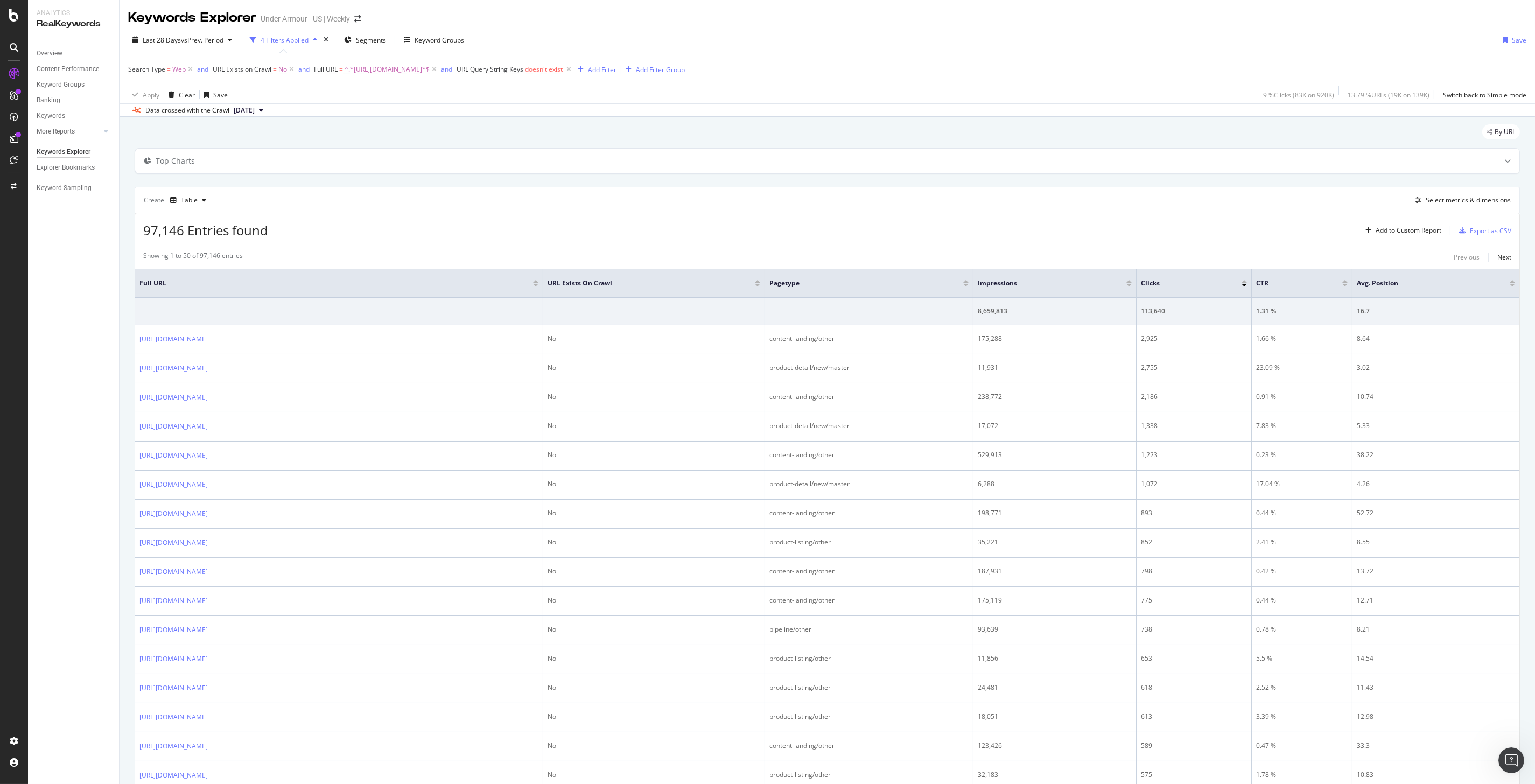
click at [1109, 103] on div "Apply Clear Save 9 % Clicks ( 83K on 920K ) 13.79 % URLs ( 19K on 139K ) Switch…" at bounding box center [827, 95] width 1415 height 18
click at [1476, 228] on div "Export as CSV" at bounding box center [1491, 230] width 42 height 9
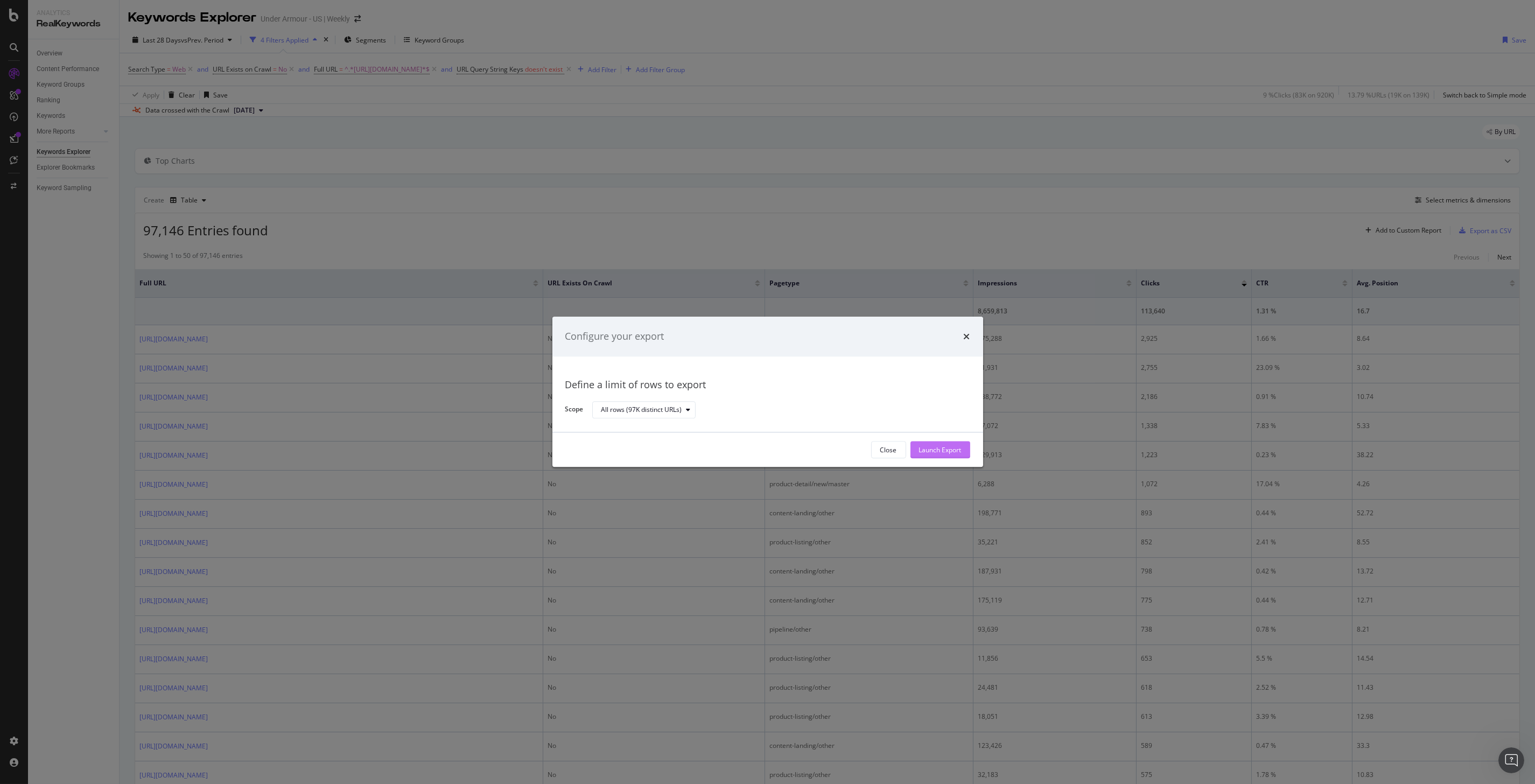
click at [940, 448] on div "Launch Export" at bounding box center [940, 449] width 42 height 9
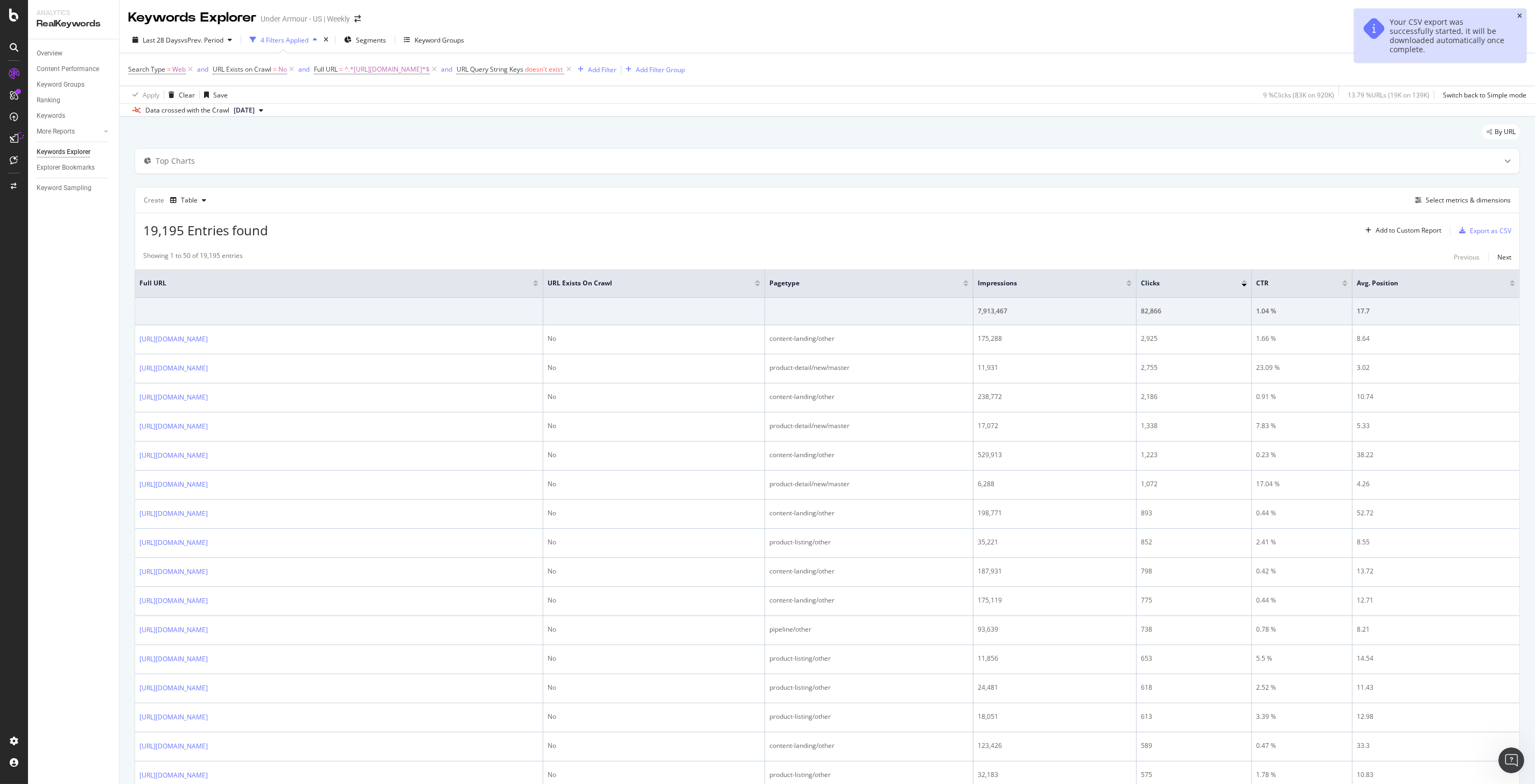
click at [1520, 17] on icon "close toast" at bounding box center [1520, 16] width 5 height 7
click at [617, 70] on div "Add Filter" at bounding box center [602, 69] width 29 height 9
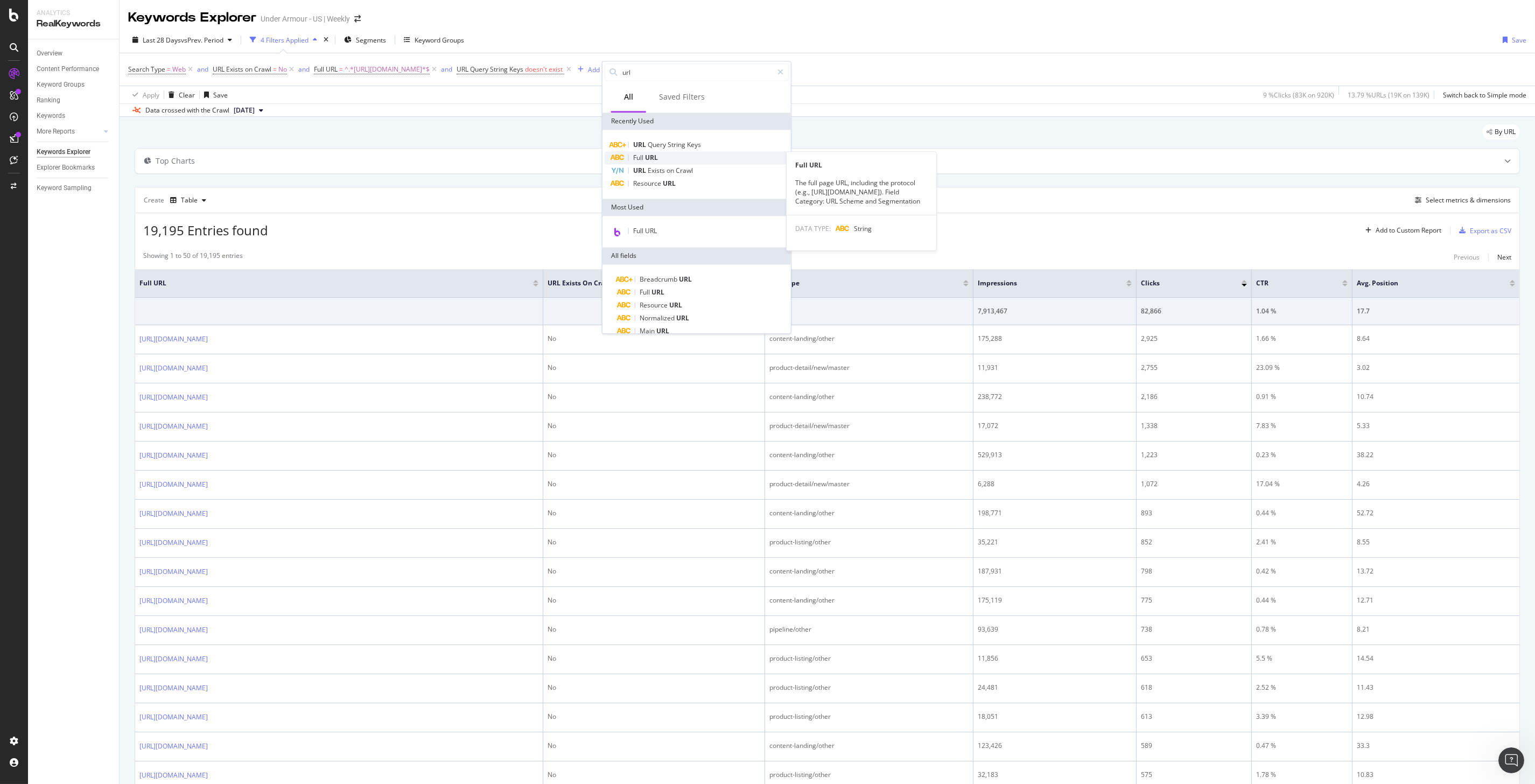
type input "url"
click at [682, 154] on div "Full URL" at bounding box center [697, 158] width 184 height 13
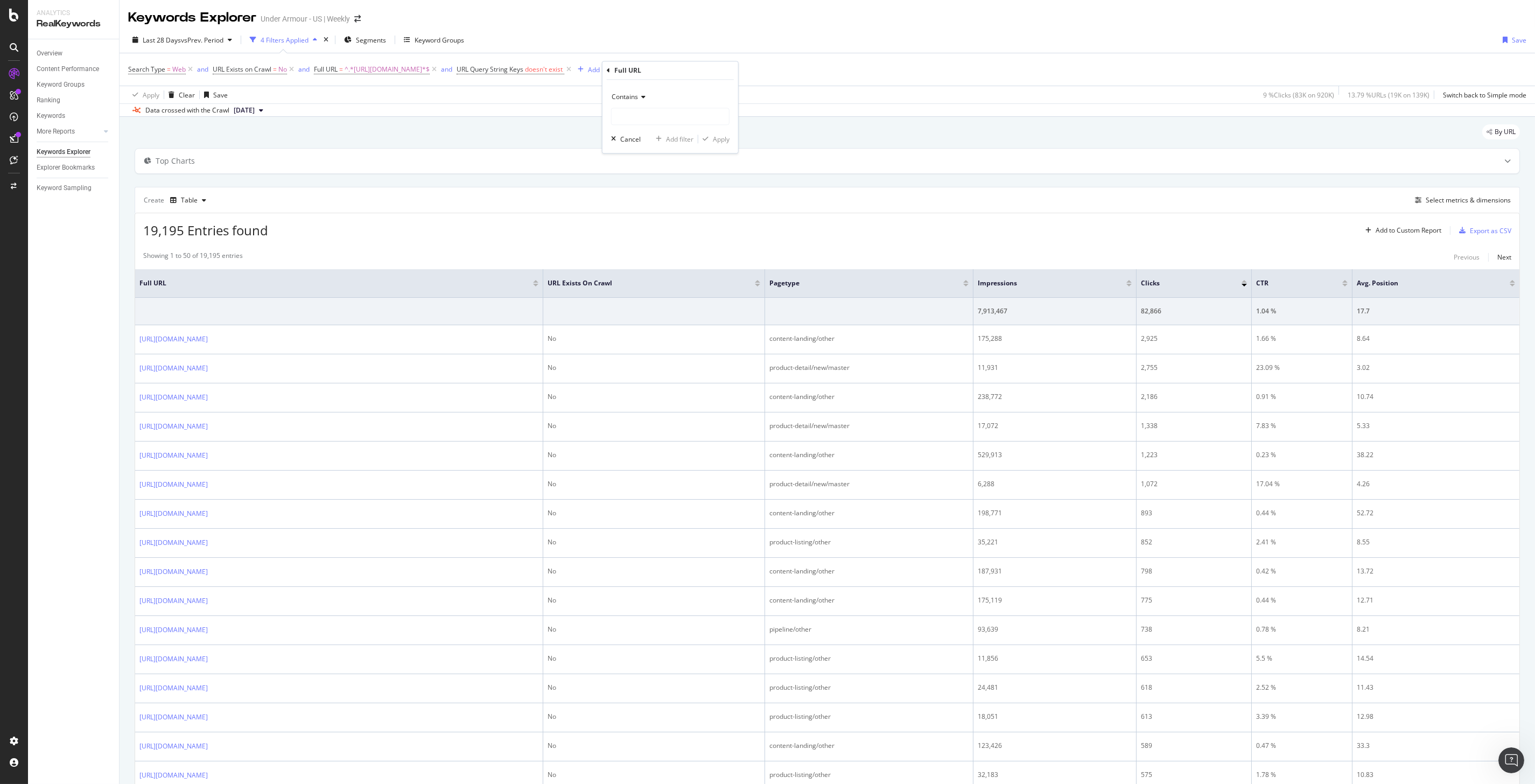
click at [638, 101] on div "Contains" at bounding box center [670, 97] width 119 height 17
click at [648, 220] on span "Doesn't contain" at bounding box center [640, 217] width 47 height 9
click at [645, 117] on input "text" at bounding box center [670, 116] width 117 height 17
paste input "stores"
click at [616, 117] on input "stores/" at bounding box center [662, 116] width 102 height 17
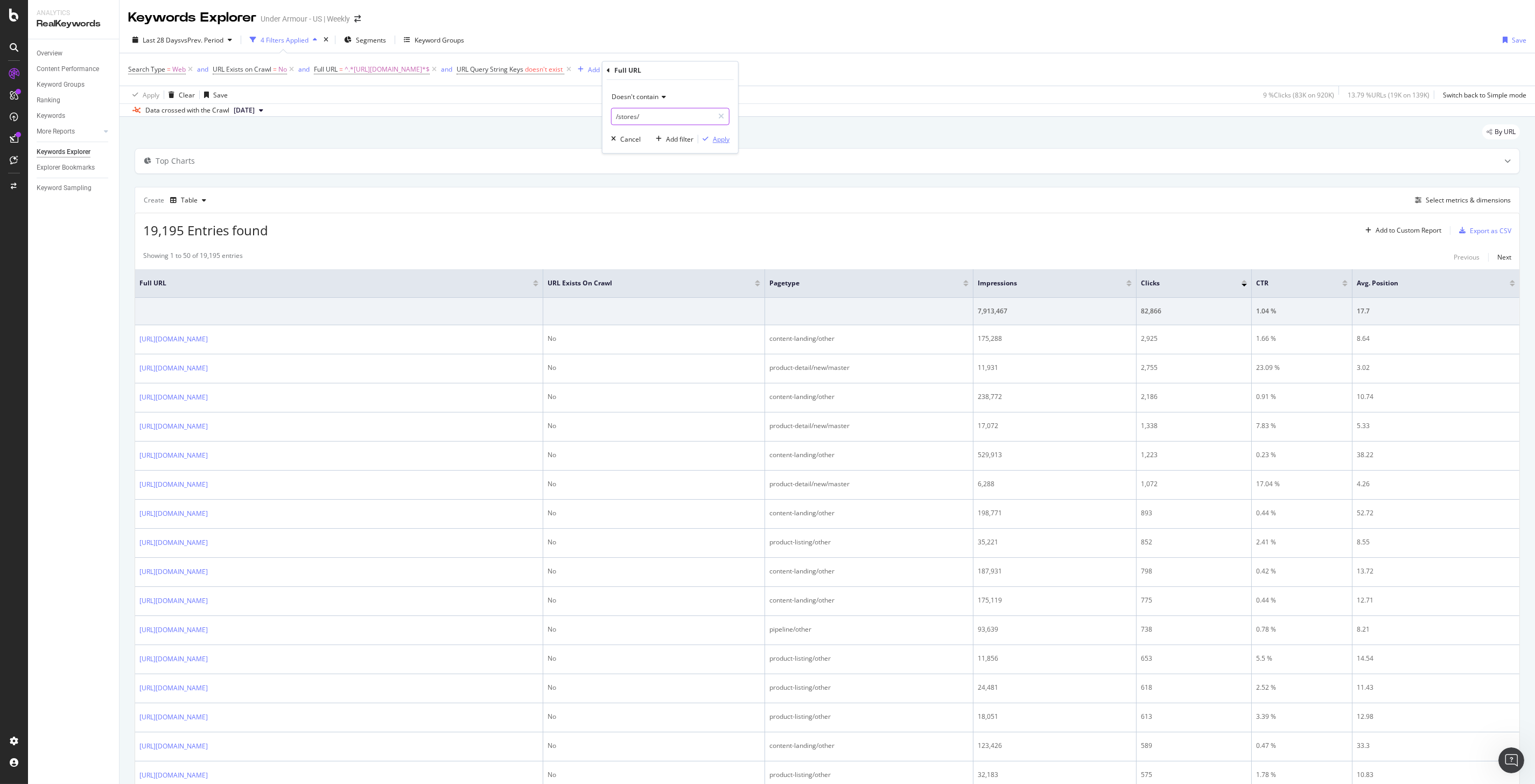
type input "/stores/"
click at [722, 136] on div "Apply" at bounding box center [721, 139] width 17 height 9
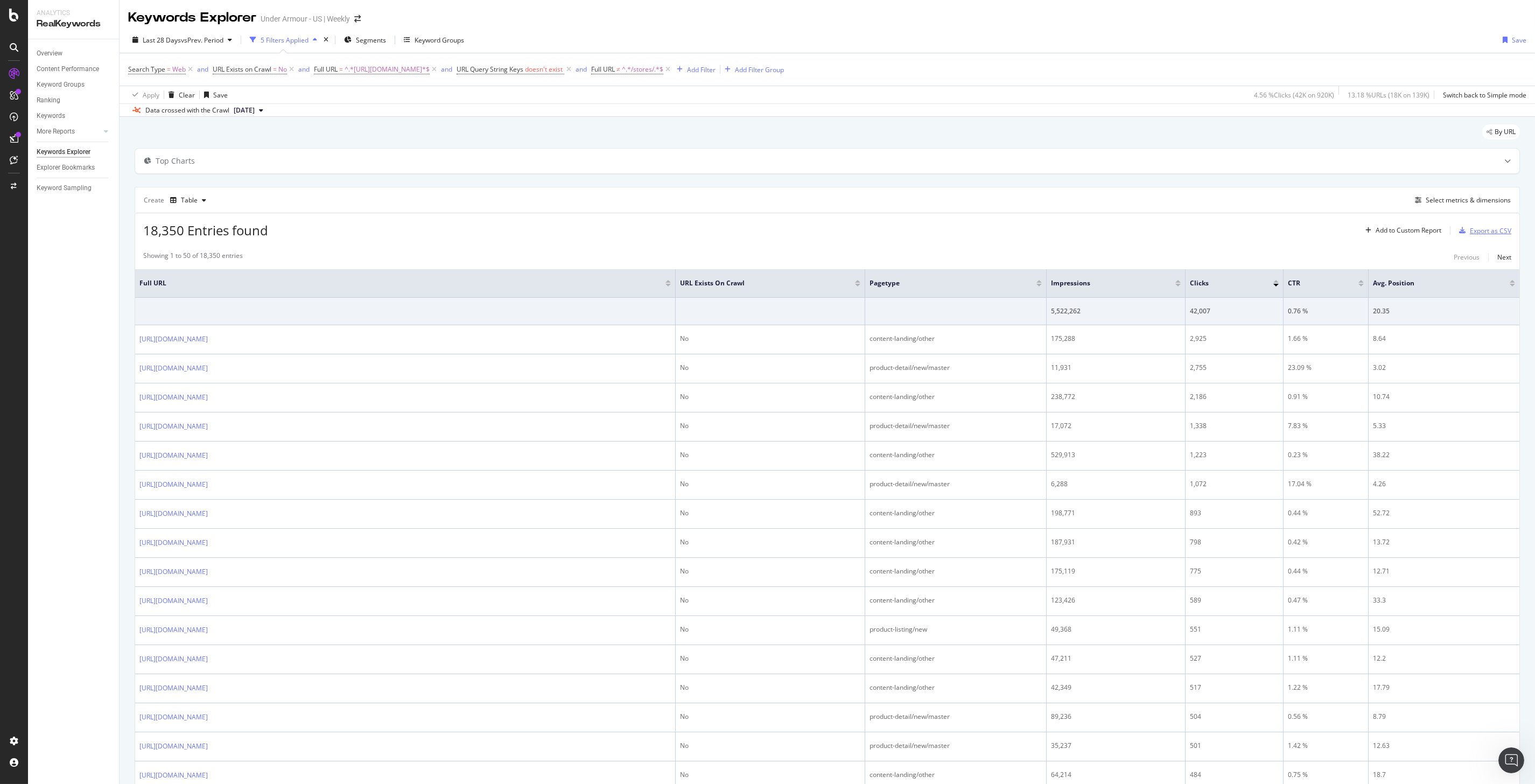
click at [1483, 226] on div "Export as CSV" at bounding box center [1491, 230] width 42 height 9
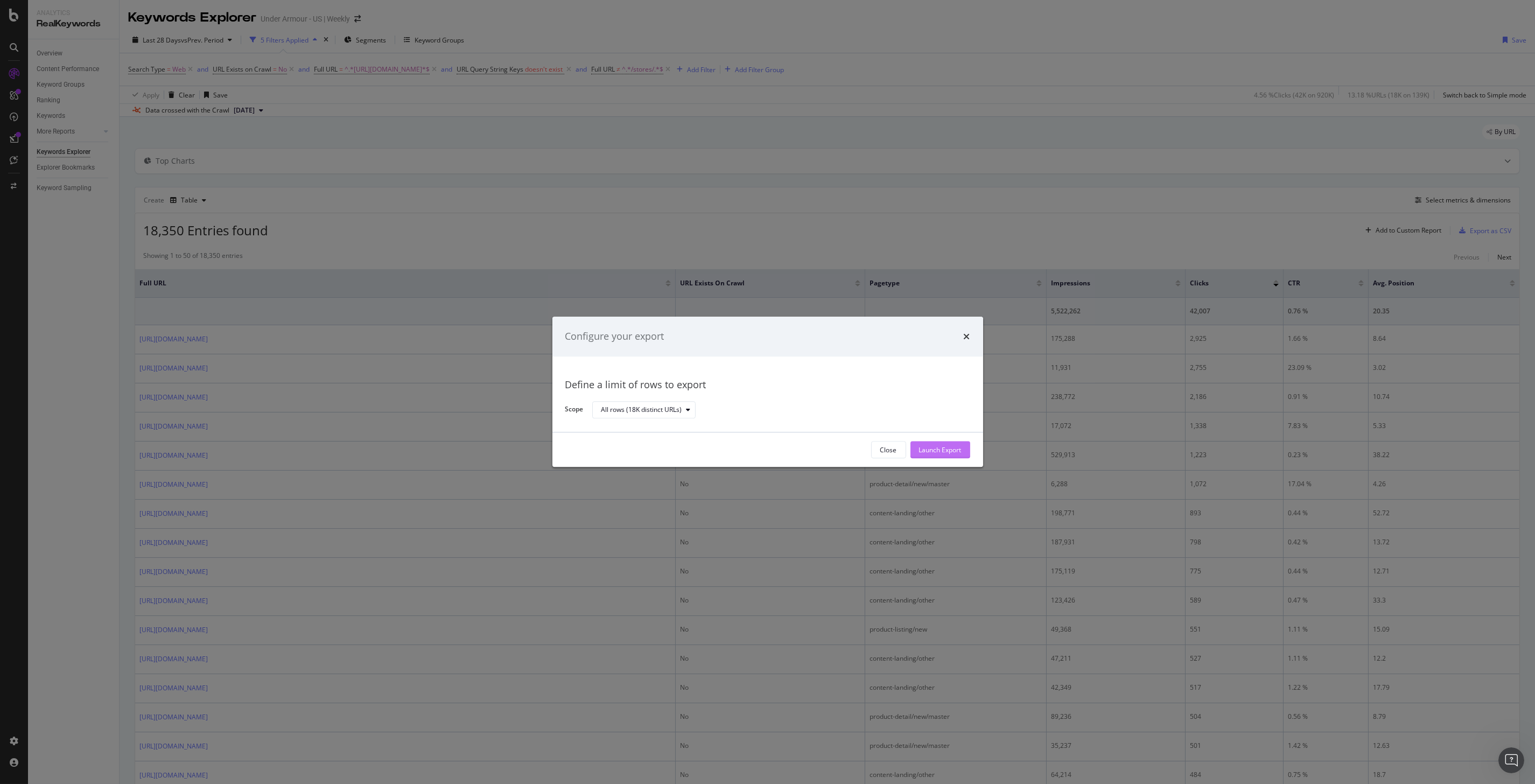
click at [939, 451] on div "Launch Export" at bounding box center [940, 449] width 42 height 9
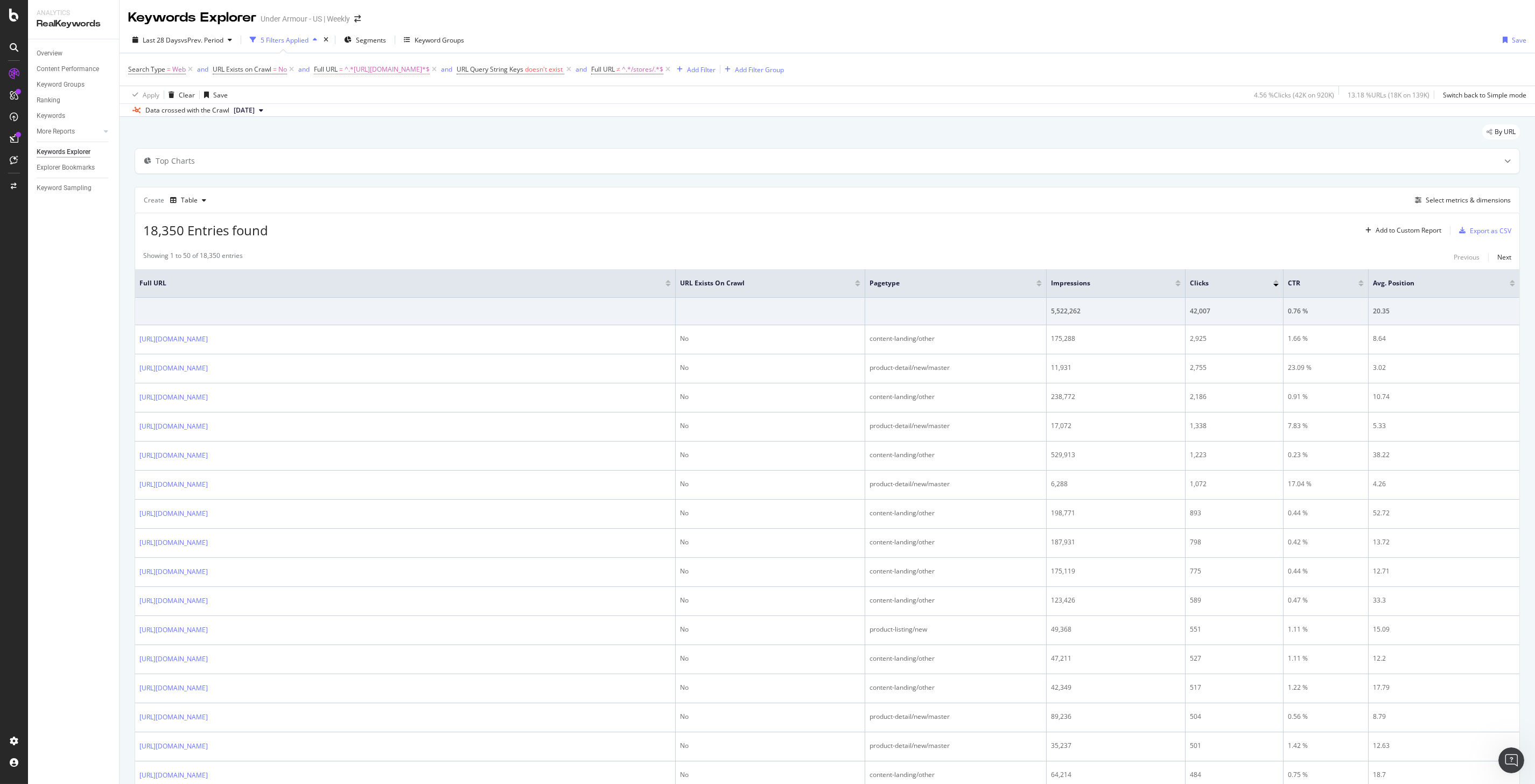
click at [402, 70] on span "^.*[URL][DOMAIN_NAME]*$" at bounding box center [387, 69] width 85 height 15
click at [416, 116] on input "[URL][DOMAIN_NAME]" at bounding box center [374, 114] width 102 height 17
click at [415, 116] on input "[URL][DOMAIN_NAME]" at bounding box center [374, 114] width 102 height 17
click at [422, 115] on input "[URL][DOMAIN_NAME]" at bounding box center [374, 114] width 102 height 17
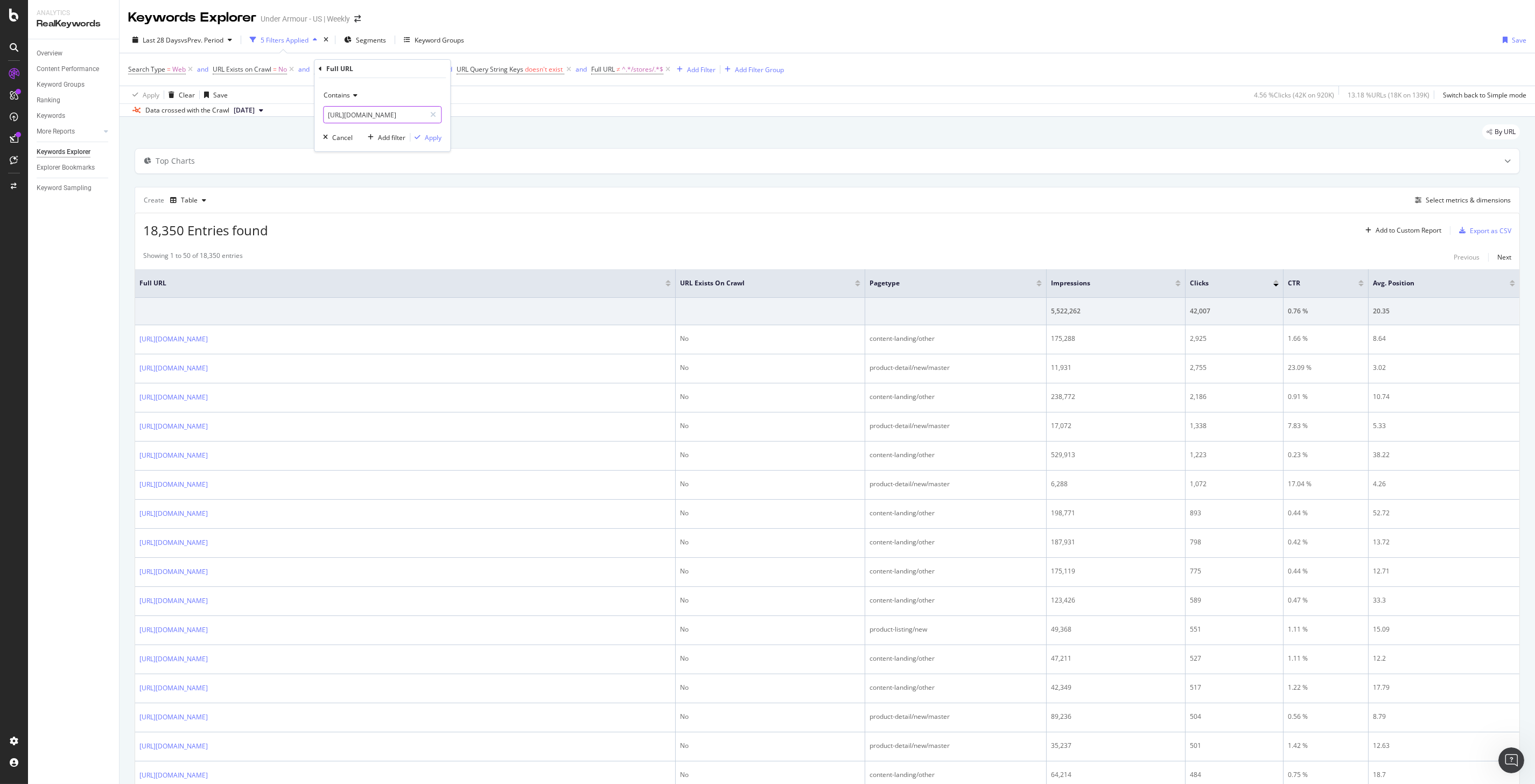
drag, startPoint x: 417, startPoint y: 115, endPoint x: 458, endPoint y: 120, distance: 41.3
click at [458, 120] on body "Analytics RealKeywords Overview Content Performance Keyword Groups Ranking Keyw…" at bounding box center [768, 392] width 1535 height 784
click at [418, 117] on input "[URL][DOMAIN_NAME]" at bounding box center [374, 114] width 102 height 17
click at [419, 116] on input "[URL][DOMAIN_NAME]" at bounding box center [374, 114] width 102 height 17
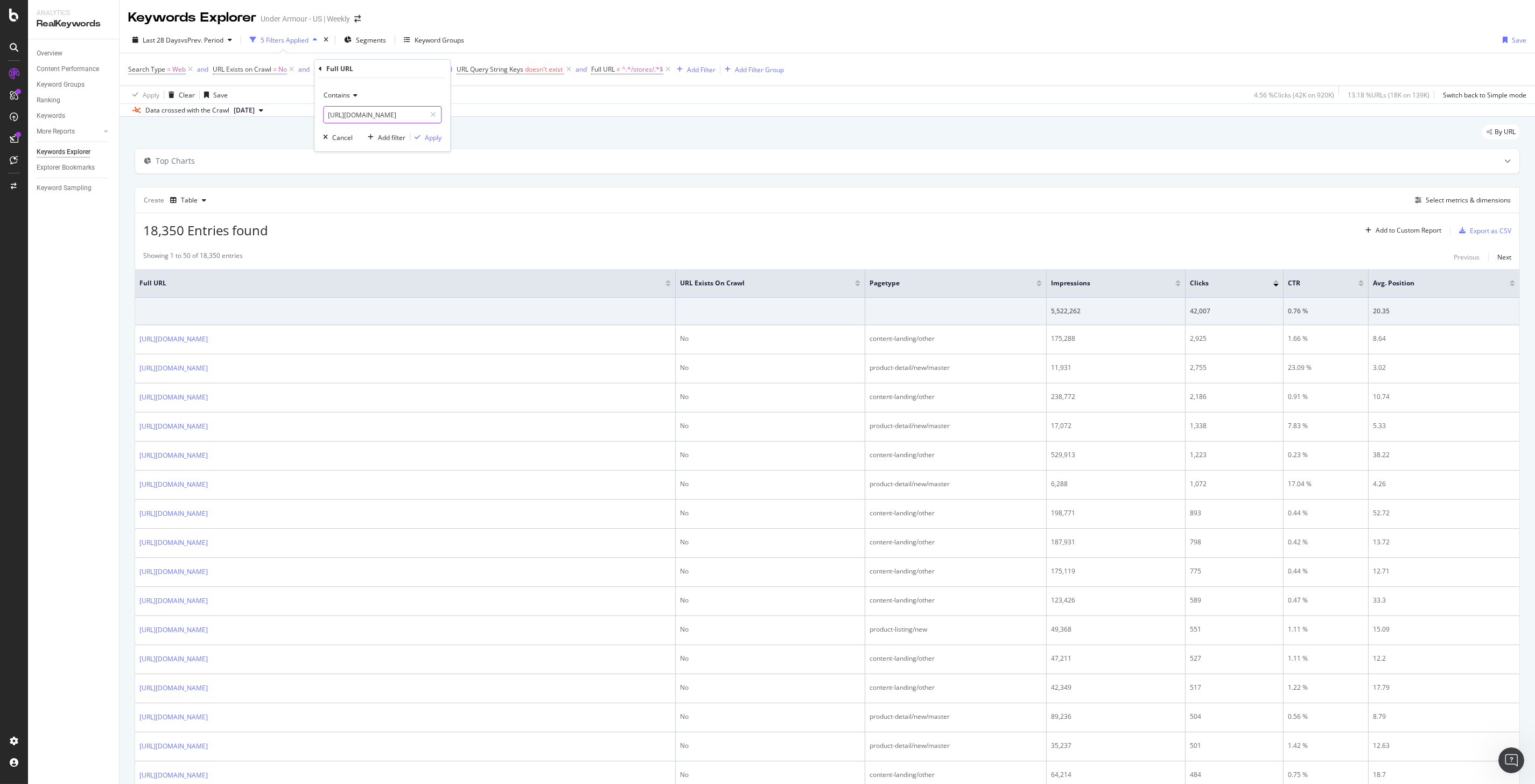
click at [421, 112] on input "[URL][DOMAIN_NAME]" at bounding box center [374, 114] width 102 height 17
click at [418, 114] on input "[URL][DOMAIN_NAME]" at bounding box center [374, 114] width 102 height 17
click at [421, 114] on input "[URL][DOMAIN_NAME]" at bounding box center [374, 114] width 102 height 17
drag, startPoint x: 419, startPoint y: 114, endPoint x: 427, endPoint y: 114, distance: 8.0
click at [427, 114] on div "[URL][DOMAIN_NAME]" at bounding box center [382, 114] width 119 height 17
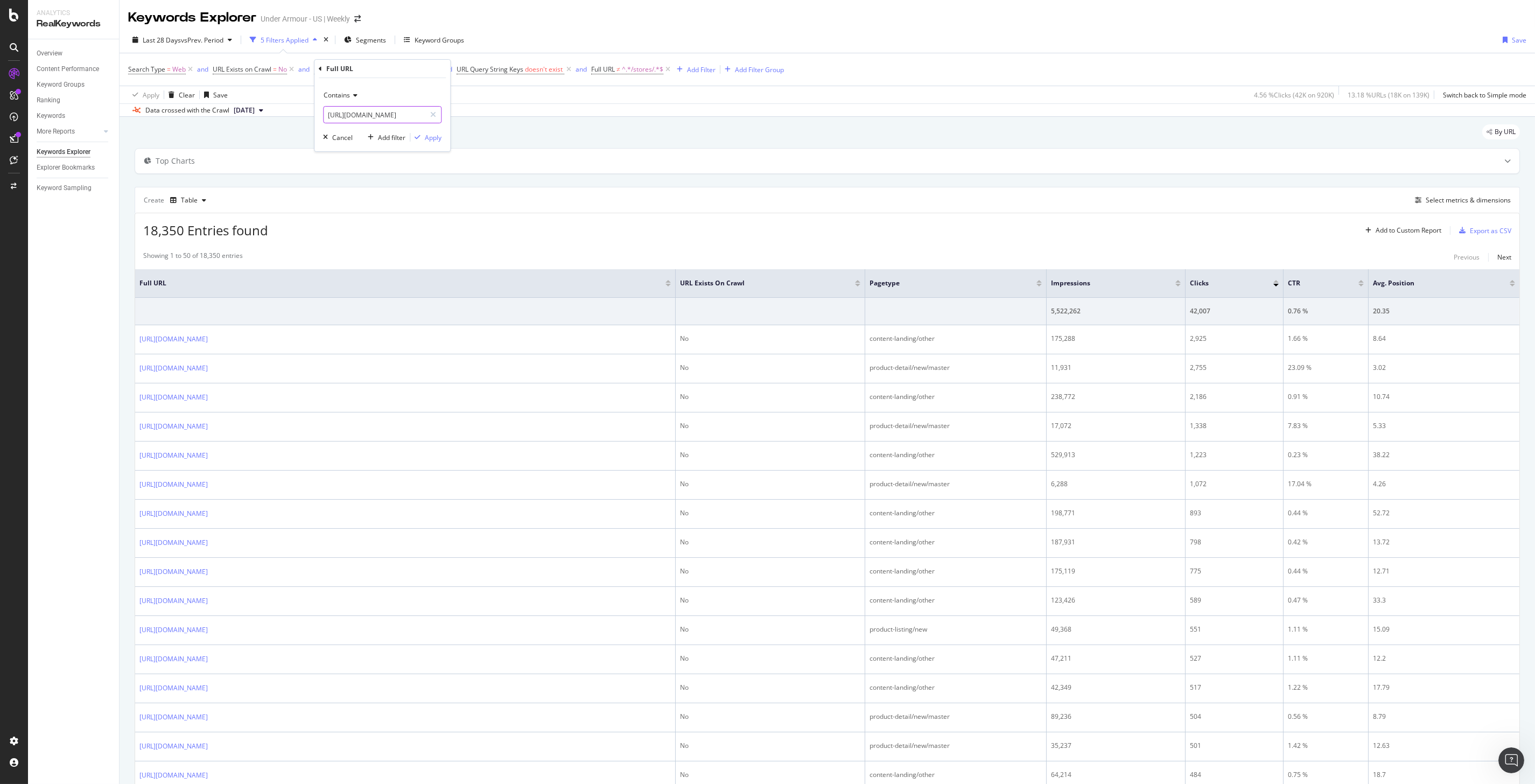
click at [419, 114] on input "[URL][DOMAIN_NAME]" at bounding box center [374, 114] width 102 height 17
type input "[URL][DOMAIN_NAME]"
click at [427, 136] on div "Apply" at bounding box center [433, 137] width 17 height 9
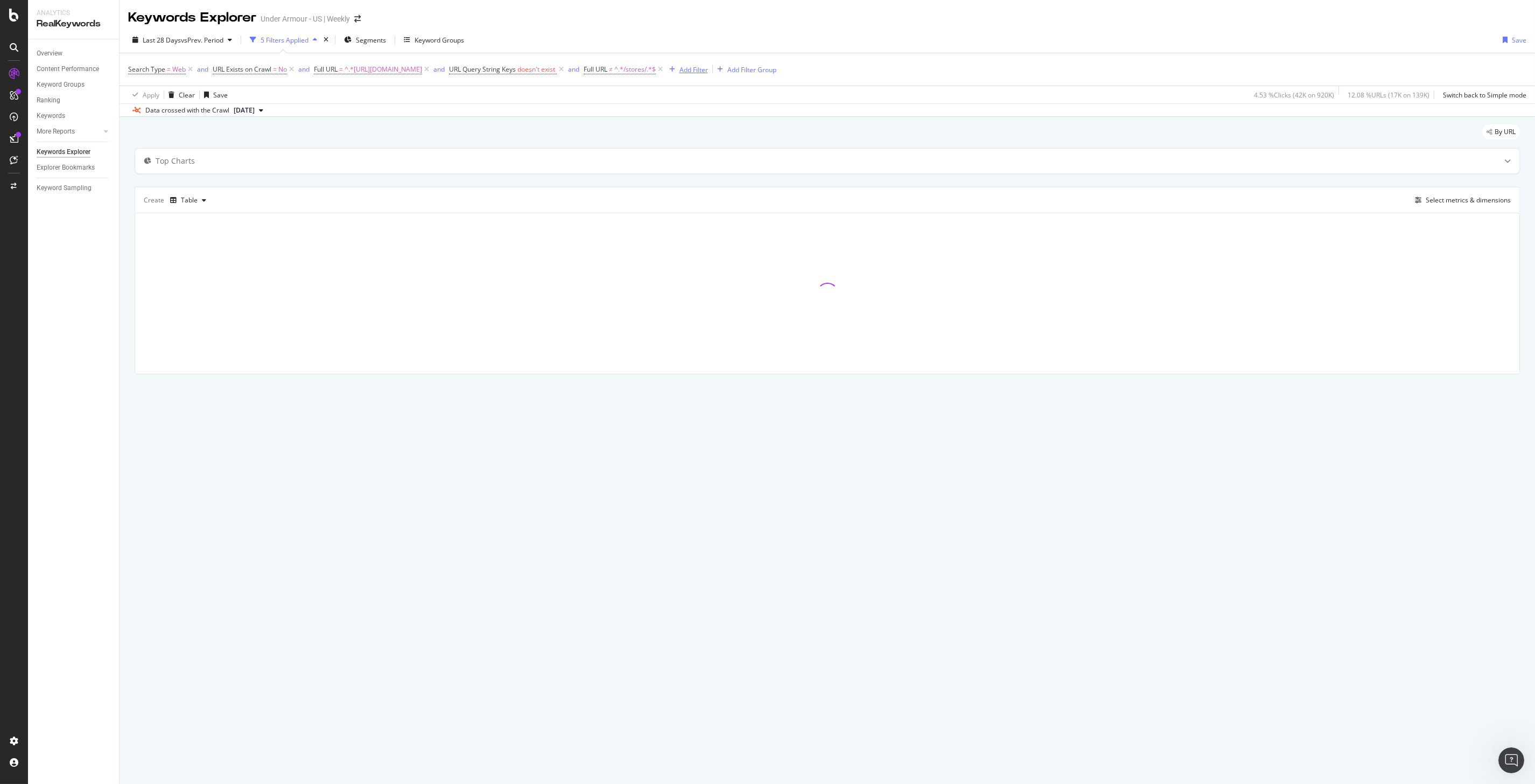
click at [708, 71] on div "Add Filter" at bounding box center [694, 69] width 29 height 9
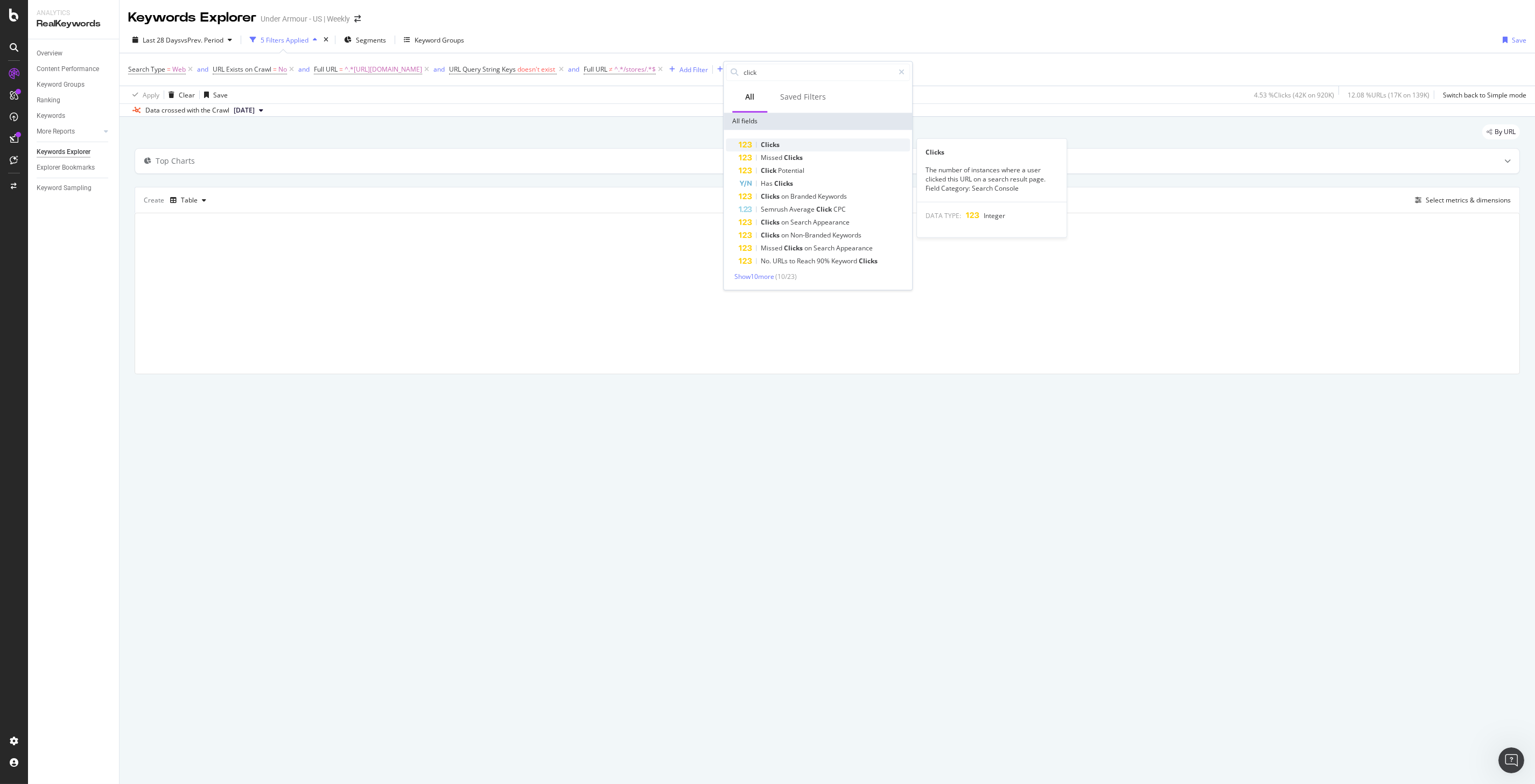
type input "click"
click at [803, 142] on div "Clicks" at bounding box center [824, 145] width 171 height 13
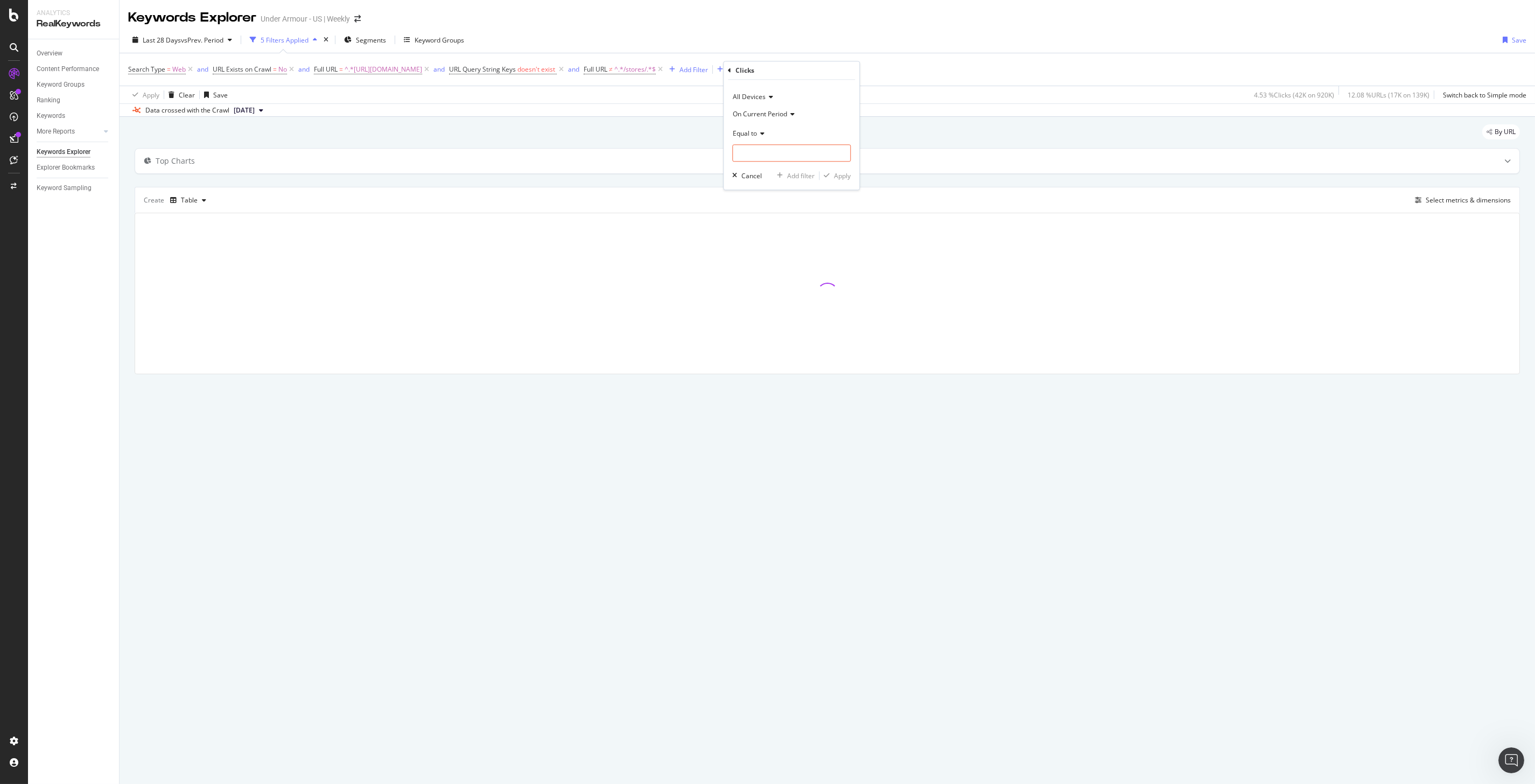
click at [747, 136] on span "Equal to" at bounding box center [745, 133] width 24 height 9
click at [762, 212] on span "Greater than" at bounding box center [757, 211] width 39 height 9
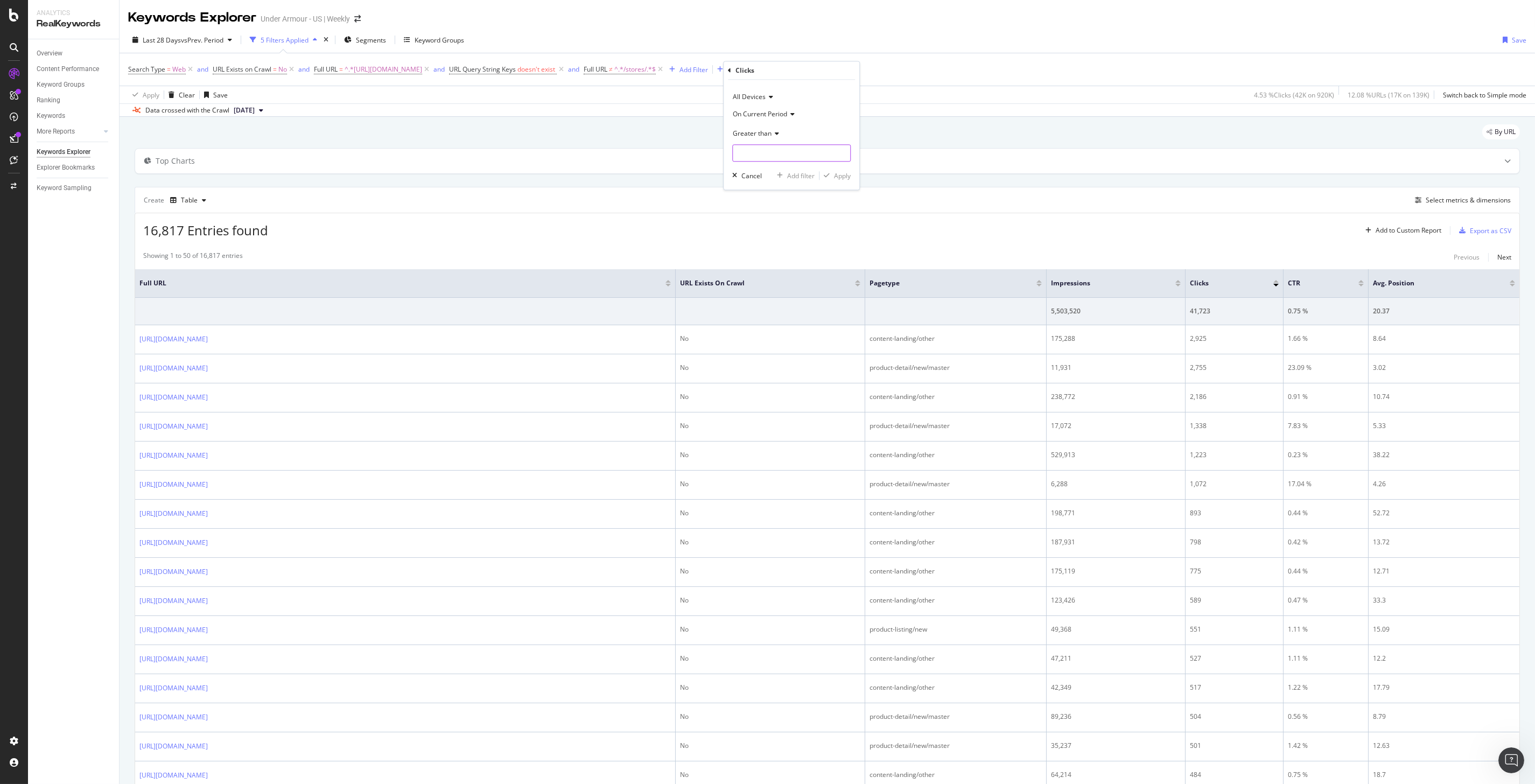
click at [766, 157] on input "number" at bounding box center [791, 153] width 119 height 17
type input "0"
drag, startPoint x: 840, startPoint y: 176, endPoint x: 840, endPoint y: 185, distance: 9.0
click at [840, 176] on div "Apply" at bounding box center [843, 175] width 17 height 9
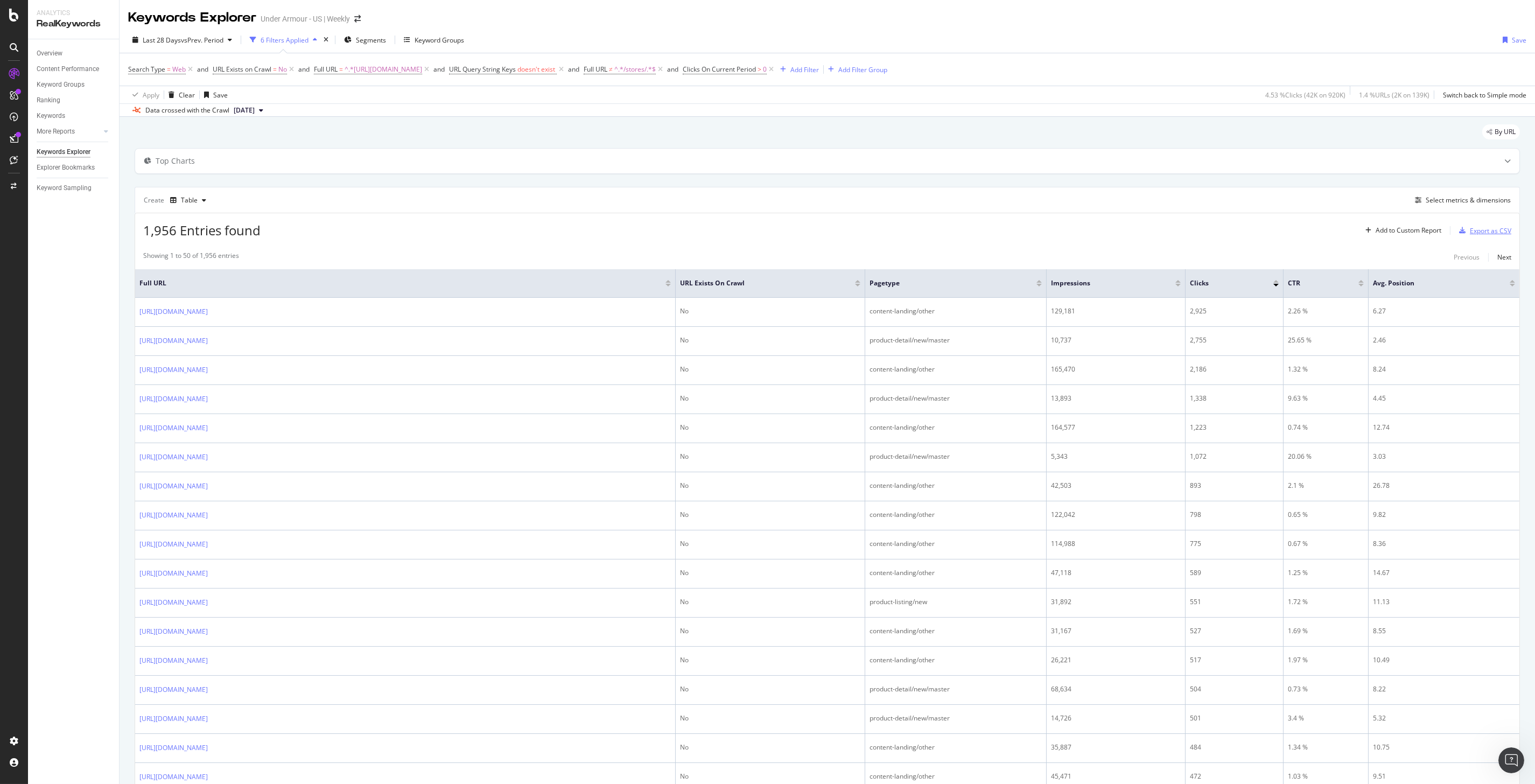
click at [1478, 228] on div "Export as CSV" at bounding box center [1491, 230] width 42 height 9
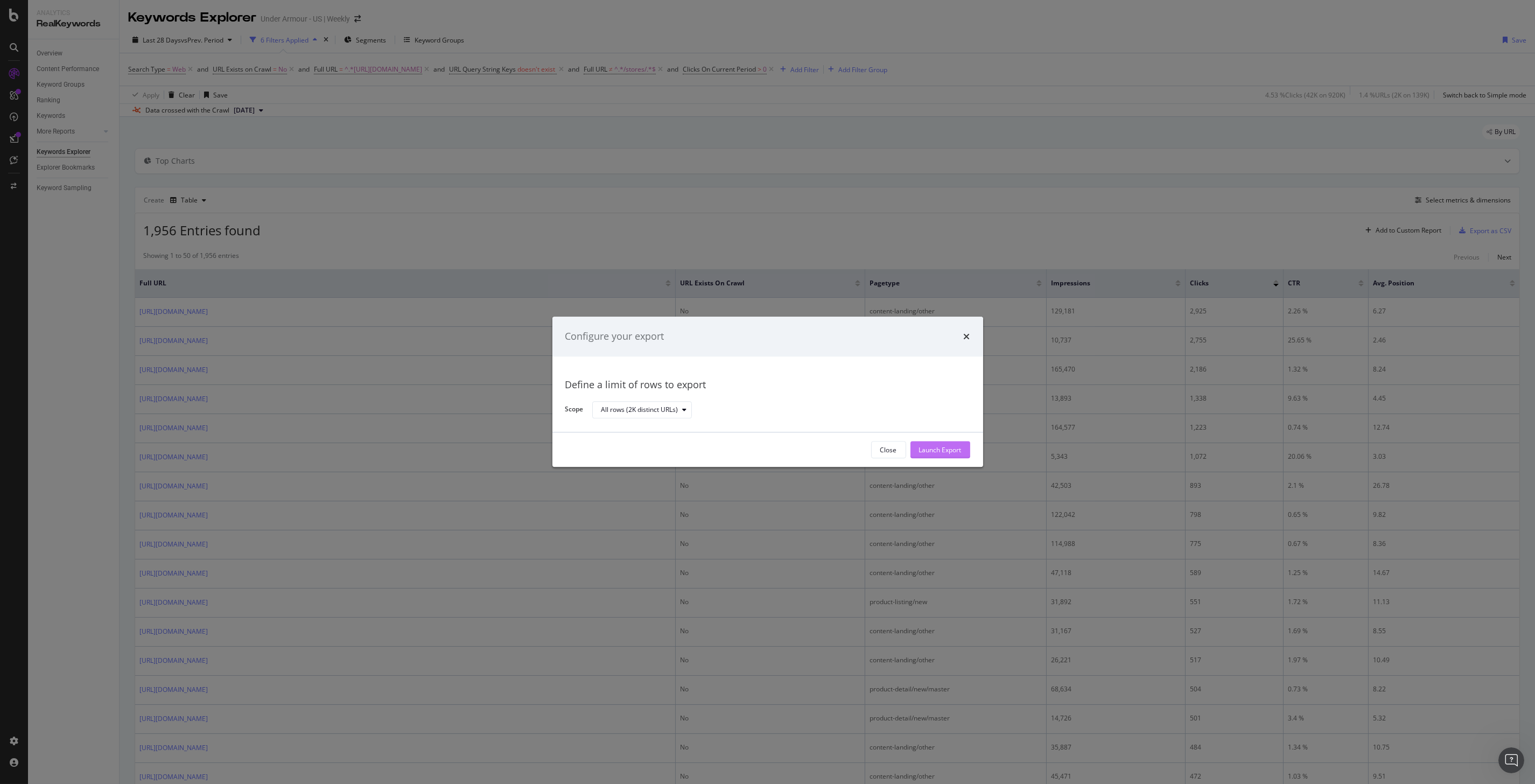
click at [935, 449] on div "Launch Export" at bounding box center [940, 449] width 42 height 9
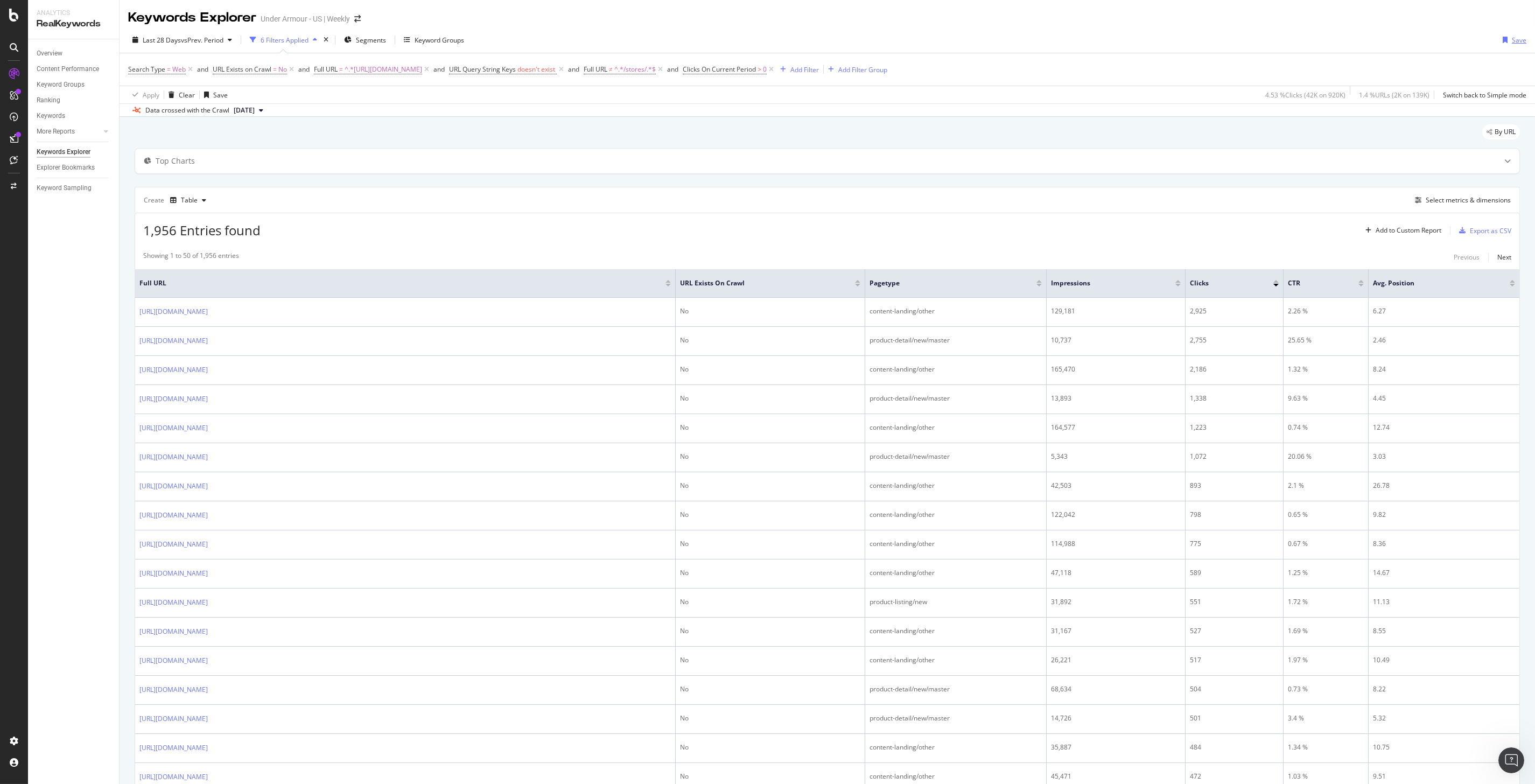
click at [1514, 35] on div "Save" at bounding box center [1512, 39] width 28 height 16
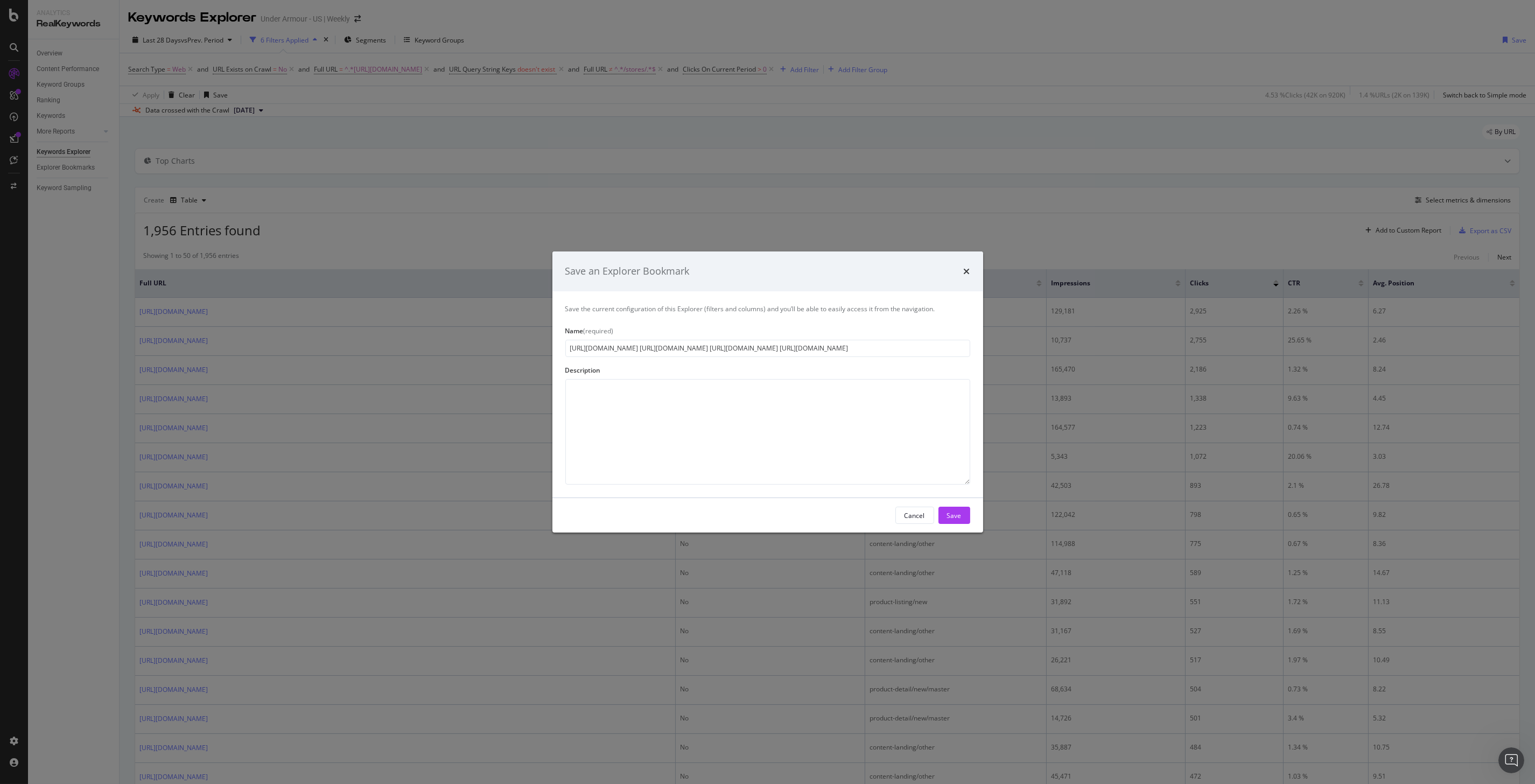
scroll to position [0, 433]
click at [627, 347] on input "[URL][DOMAIN_NAME] [URL][DOMAIN_NAME] [URL][DOMAIN_NAME] [URL][DOMAIN_NAME]" at bounding box center [768, 348] width 405 height 17
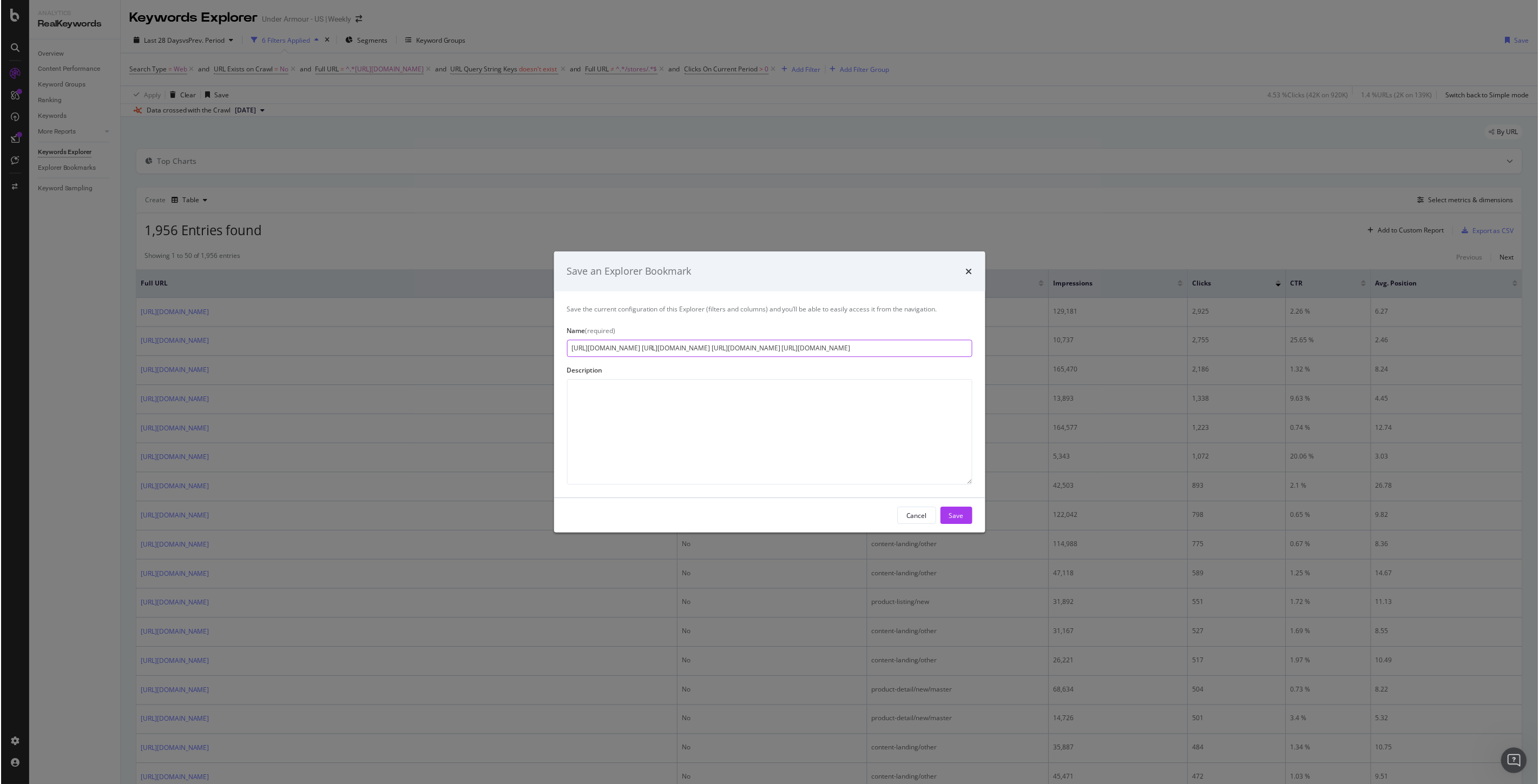
scroll to position [0, 0]
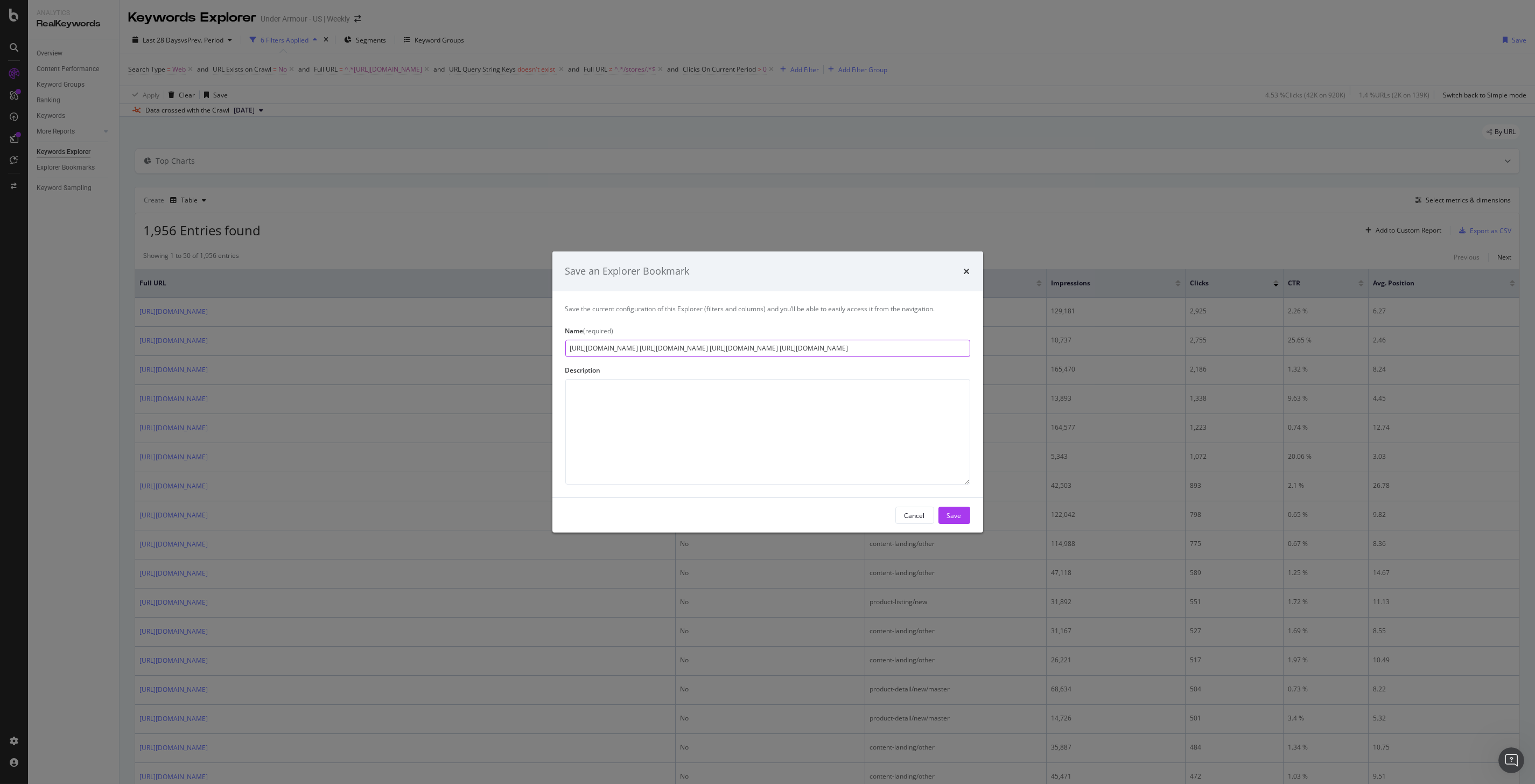
click at [642, 353] on input "[URL][DOMAIN_NAME] [URL][DOMAIN_NAME] [URL][DOMAIN_NAME] [URL][DOMAIN_NAME]" at bounding box center [768, 348] width 405 height 17
paste input "404 Redirect Tool (200s)"
drag, startPoint x: 638, startPoint y: 350, endPoint x: 626, endPoint y: 349, distance: 12.0
click at [626, 349] on input "404 Redirect Tool (200s)" at bounding box center [768, 348] width 405 height 17
drag, startPoint x: 623, startPoint y: 343, endPoint x: 741, endPoint y: 349, distance: 118.2
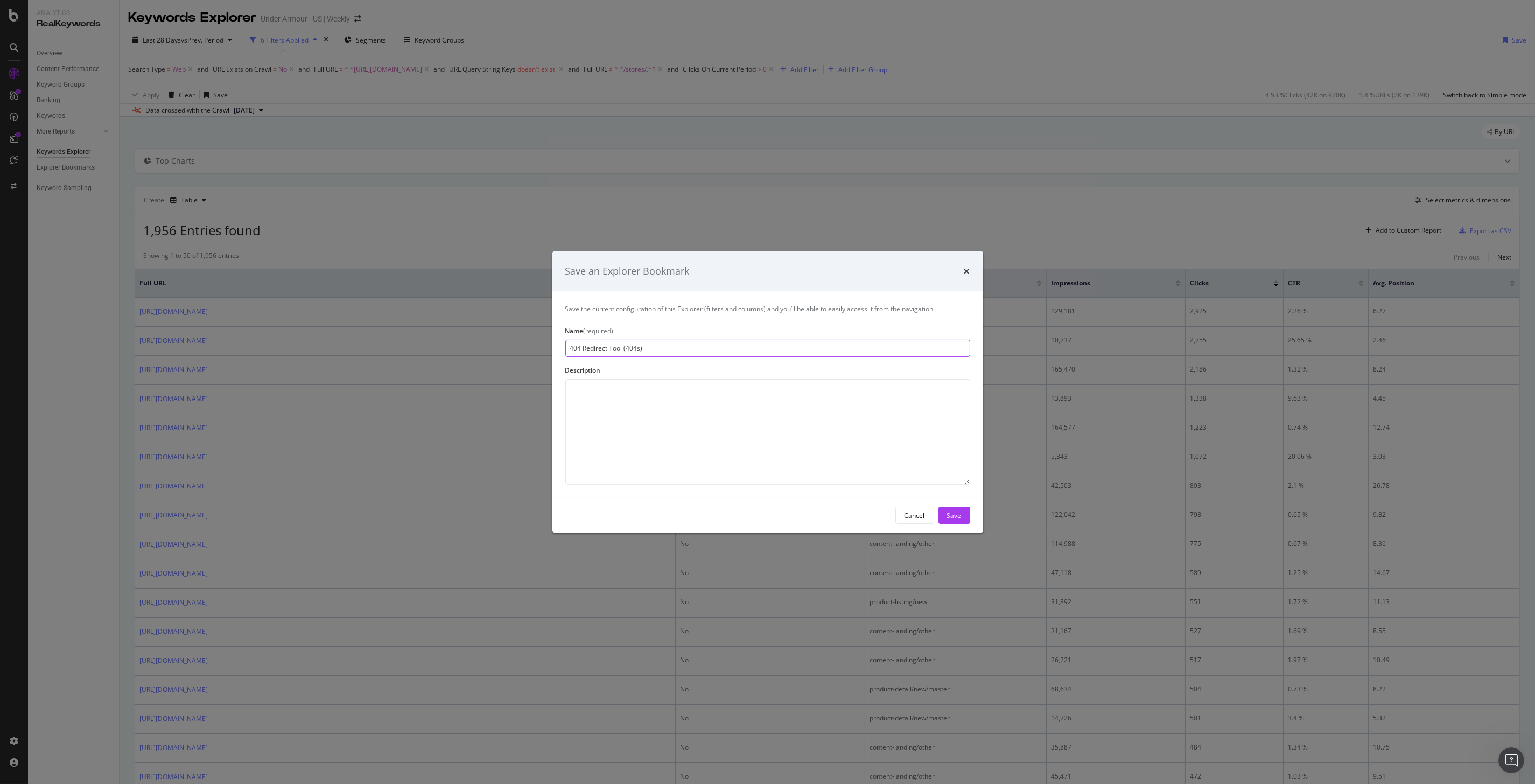
click at [741, 349] on input "404 Redirect Tool (404s)" at bounding box center [768, 348] width 405 height 17
type input "404 Redirect Tool"
click at [957, 519] on div "Save" at bounding box center [954, 515] width 14 height 9
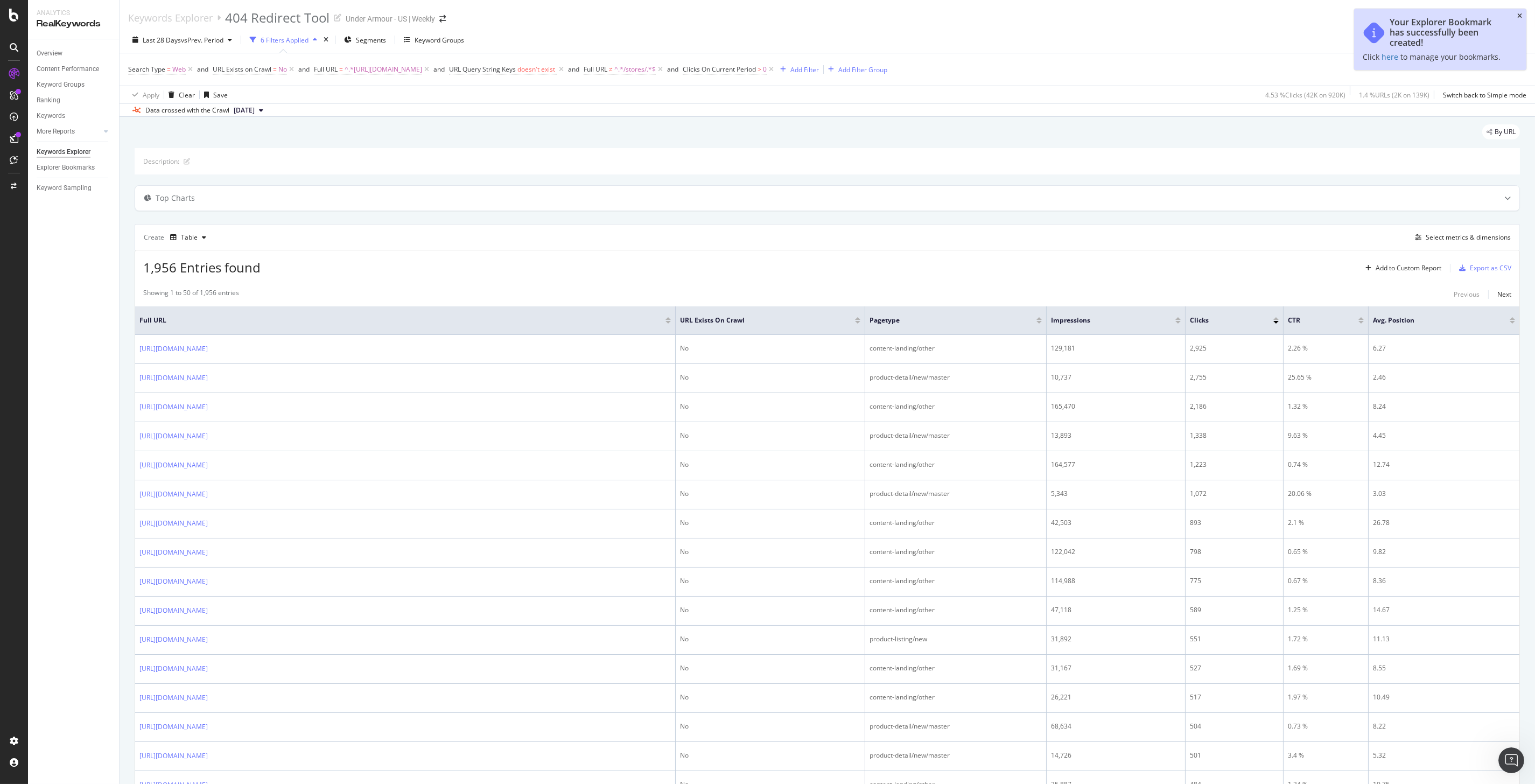
click at [1520, 15] on icon "close toast" at bounding box center [1520, 16] width 5 height 7
